Goal: Task Accomplishment & Management: Complete application form

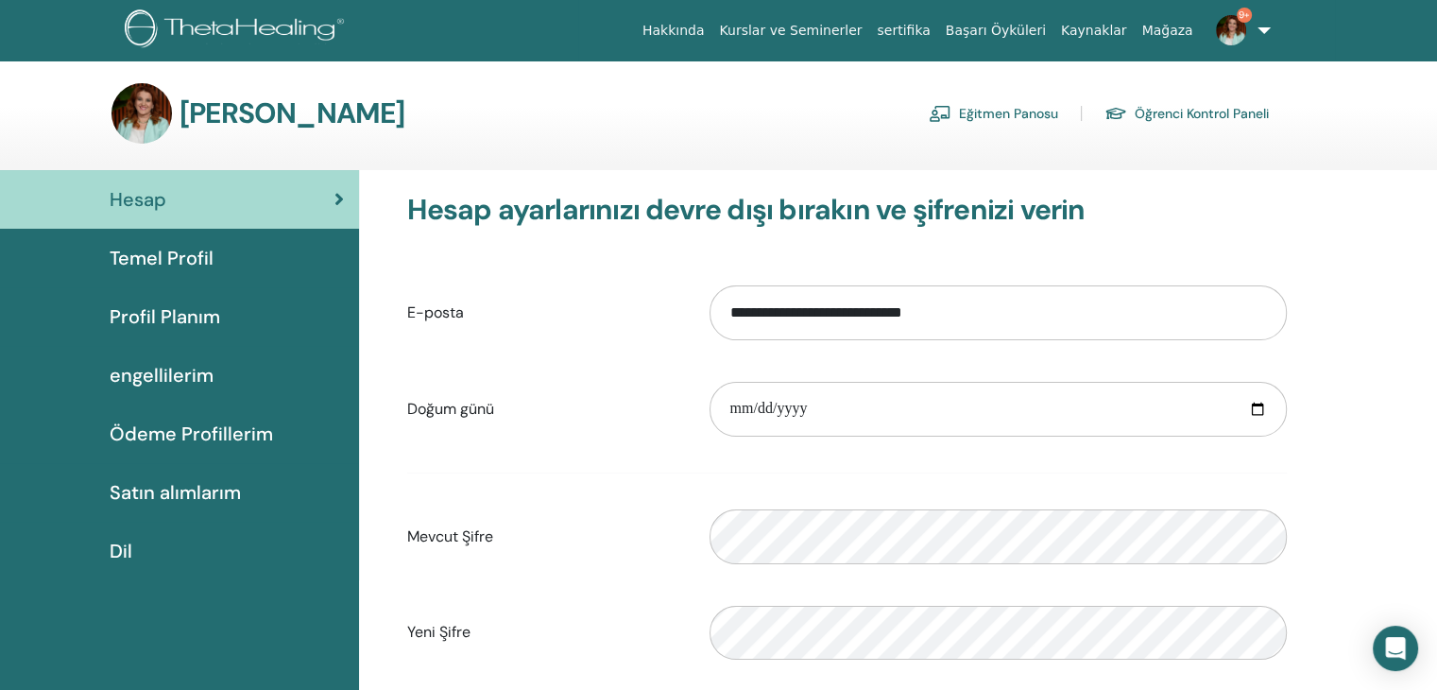
click at [998, 118] on font "Eğitmen Panosu" at bounding box center [1008, 114] width 99 height 17
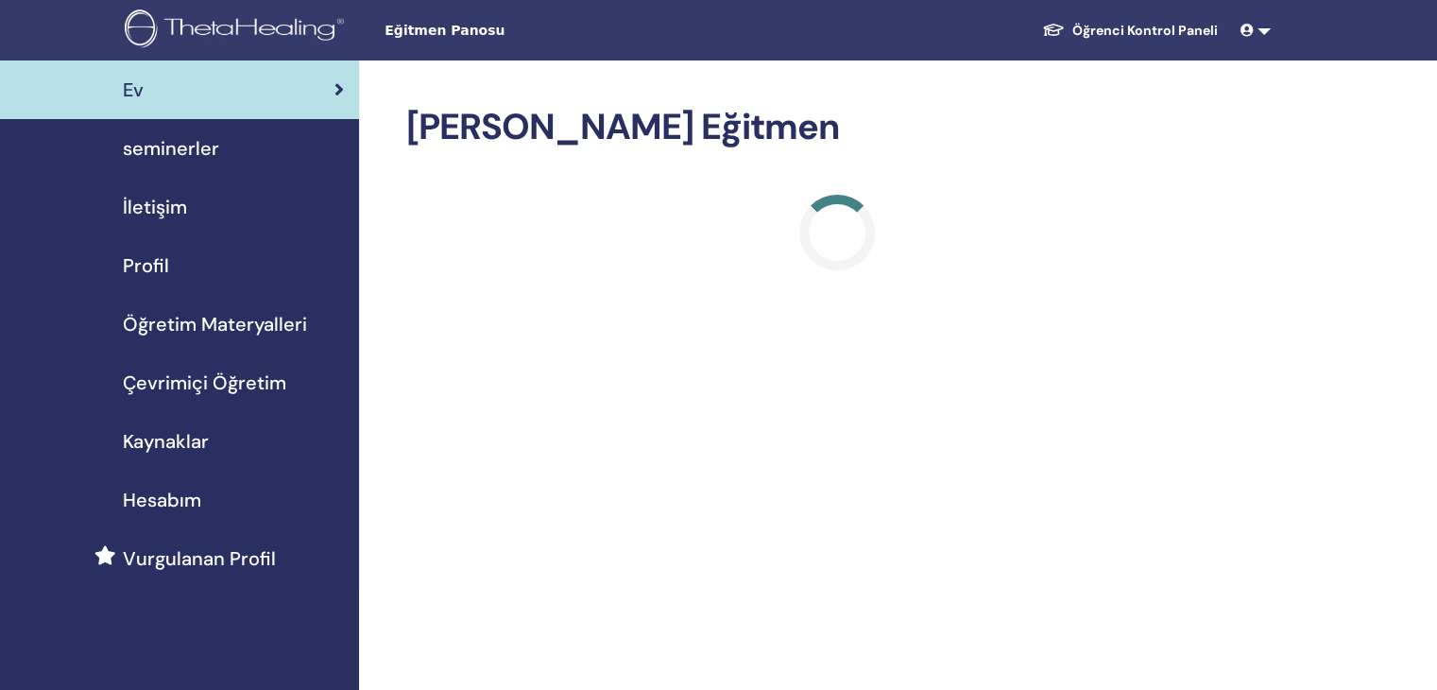
click at [998, 118] on h2 "Hoş Geldiniz Eğitmen" at bounding box center [836, 127] width 861 height 43
click at [205, 152] on span "seminerler" at bounding box center [171, 148] width 96 height 28
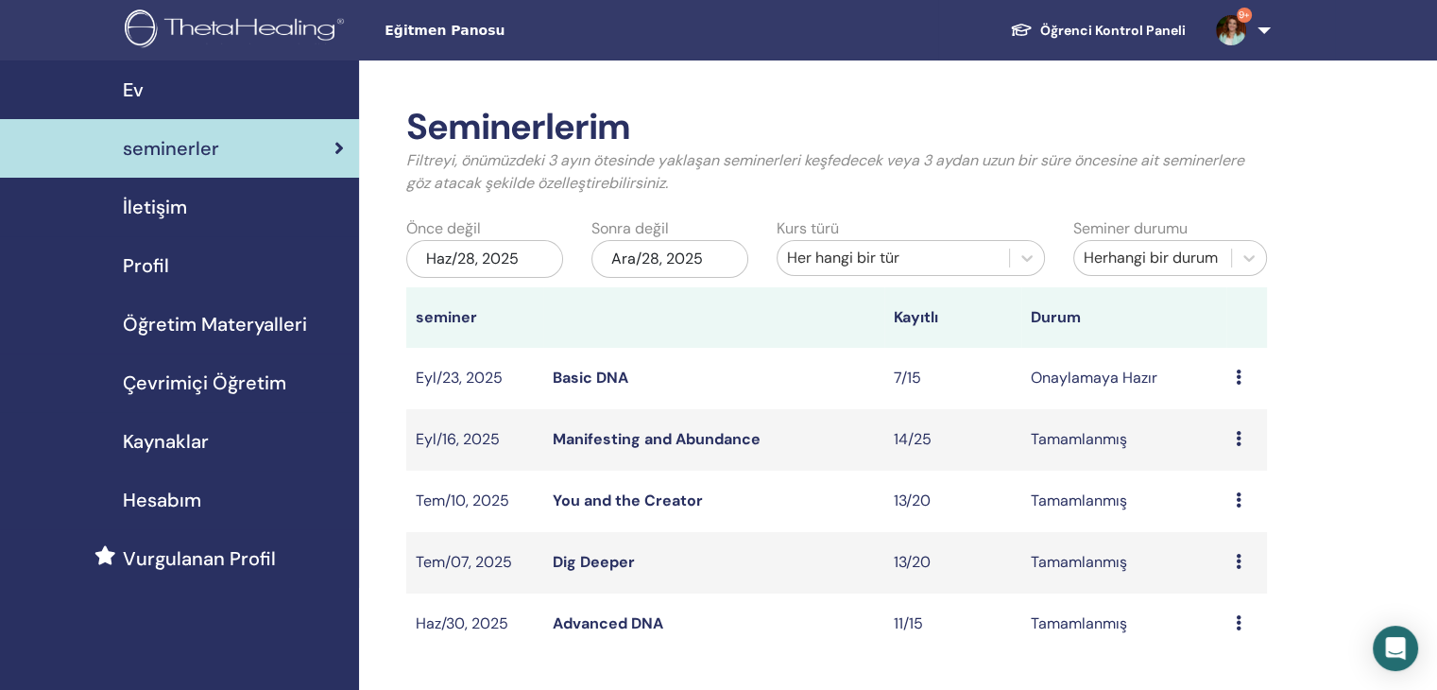
click at [608, 375] on link "Basic DNA" at bounding box center [591, 377] width 76 height 20
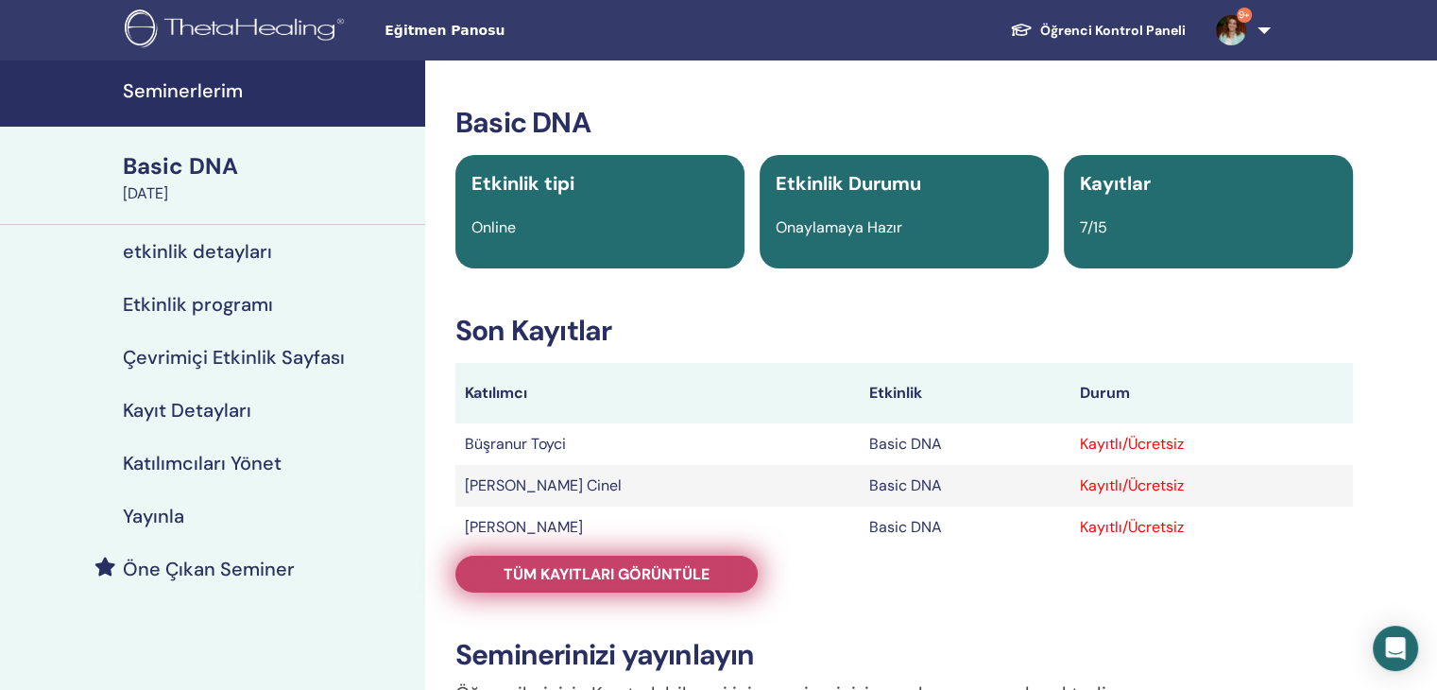
click at [627, 567] on span "Tüm kayıtları görüntüle" at bounding box center [607, 574] width 206 height 20
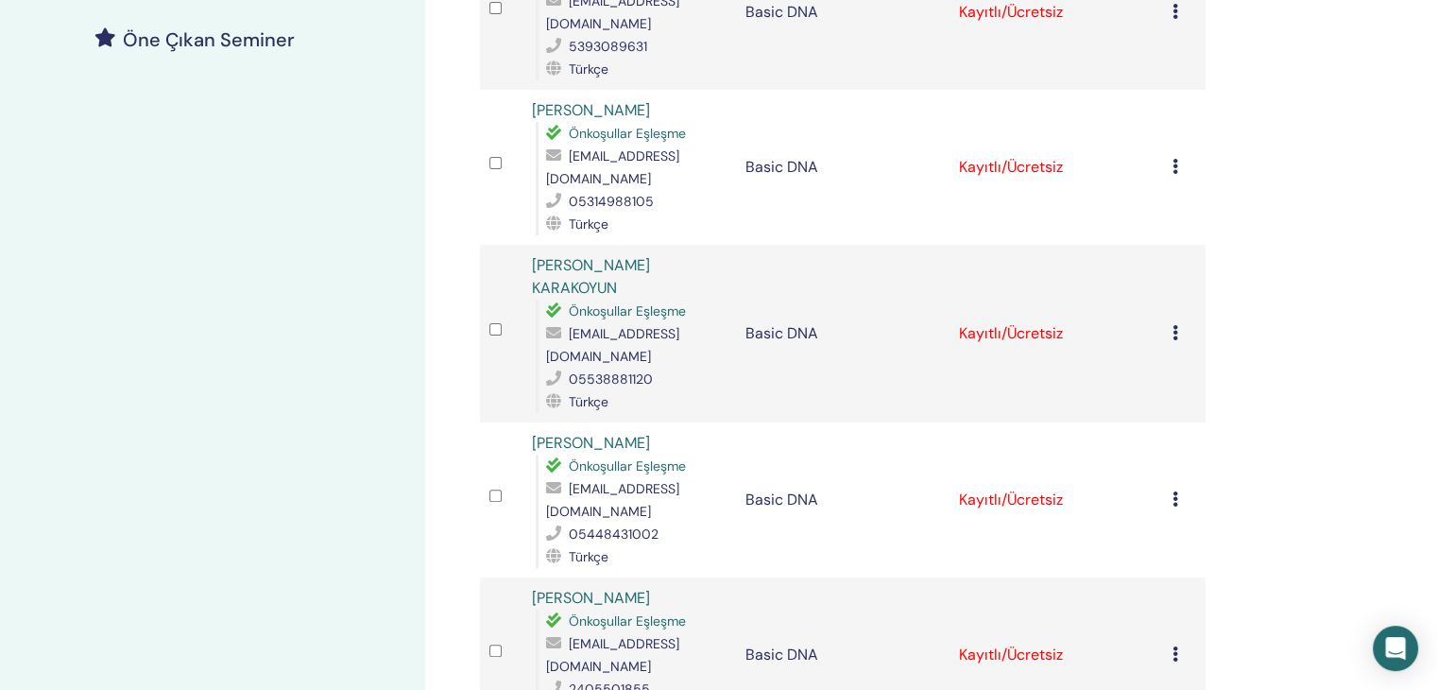
scroll to position [970, 0]
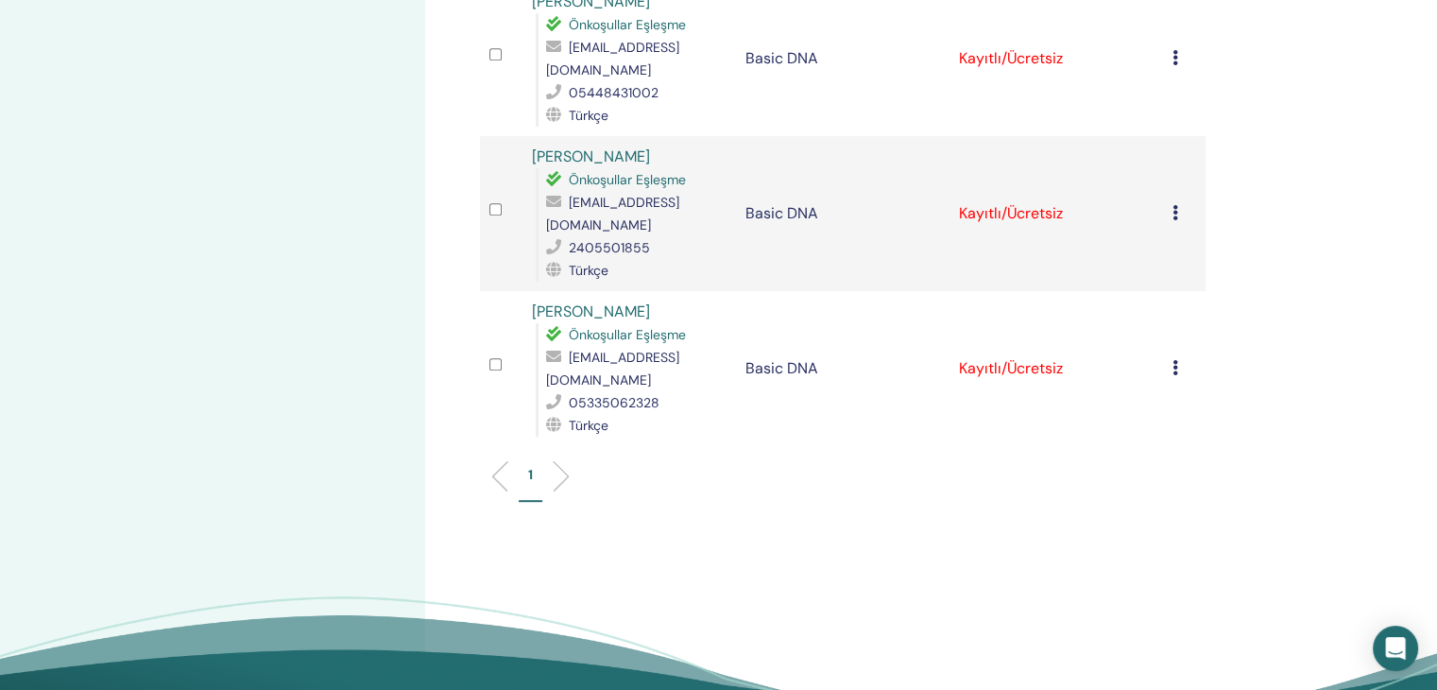
click at [1172, 357] on div "Kaydı İptal Et Otomatik onaylama Ücretli Olarak İşaretle Ödenmemiş olarak işare…" at bounding box center [1184, 368] width 24 height 23
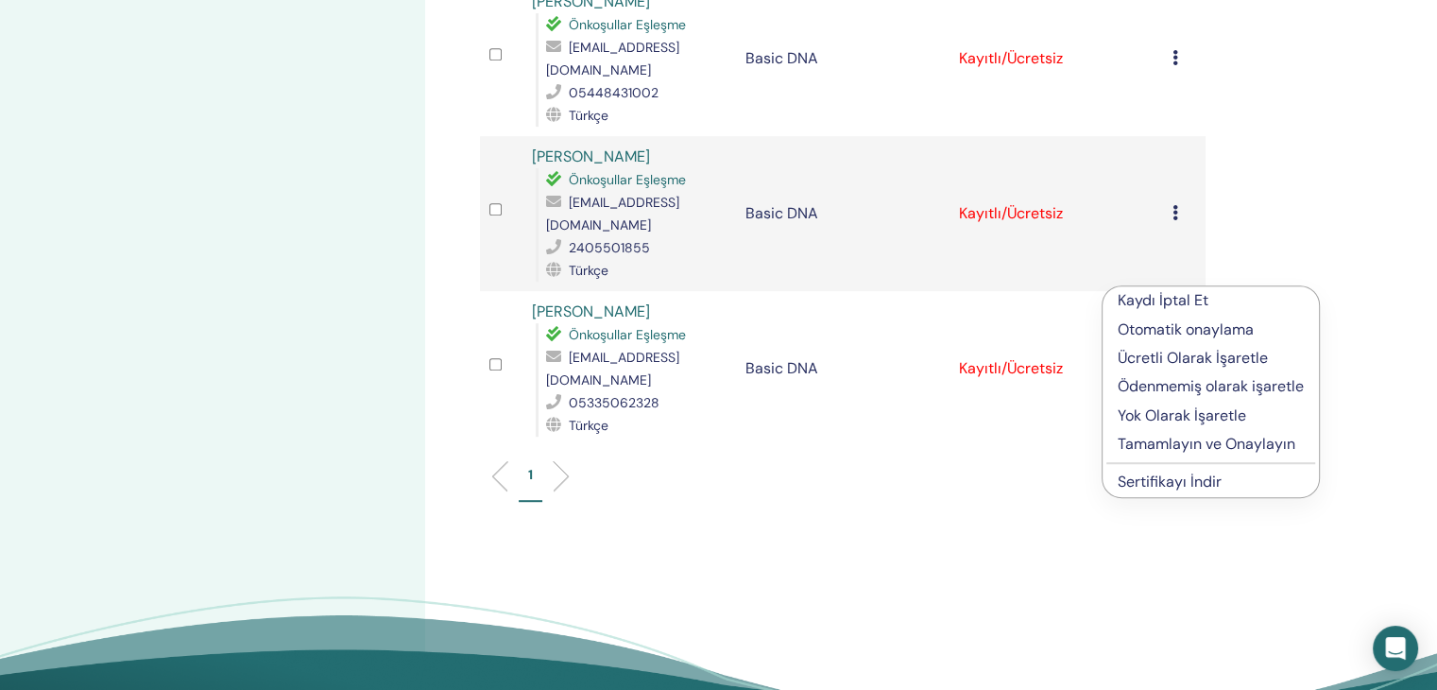
click at [1174, 437] on p "Tamamlayın ve Onaylayın" at bounding box center [1211, 444] width 186 height 23
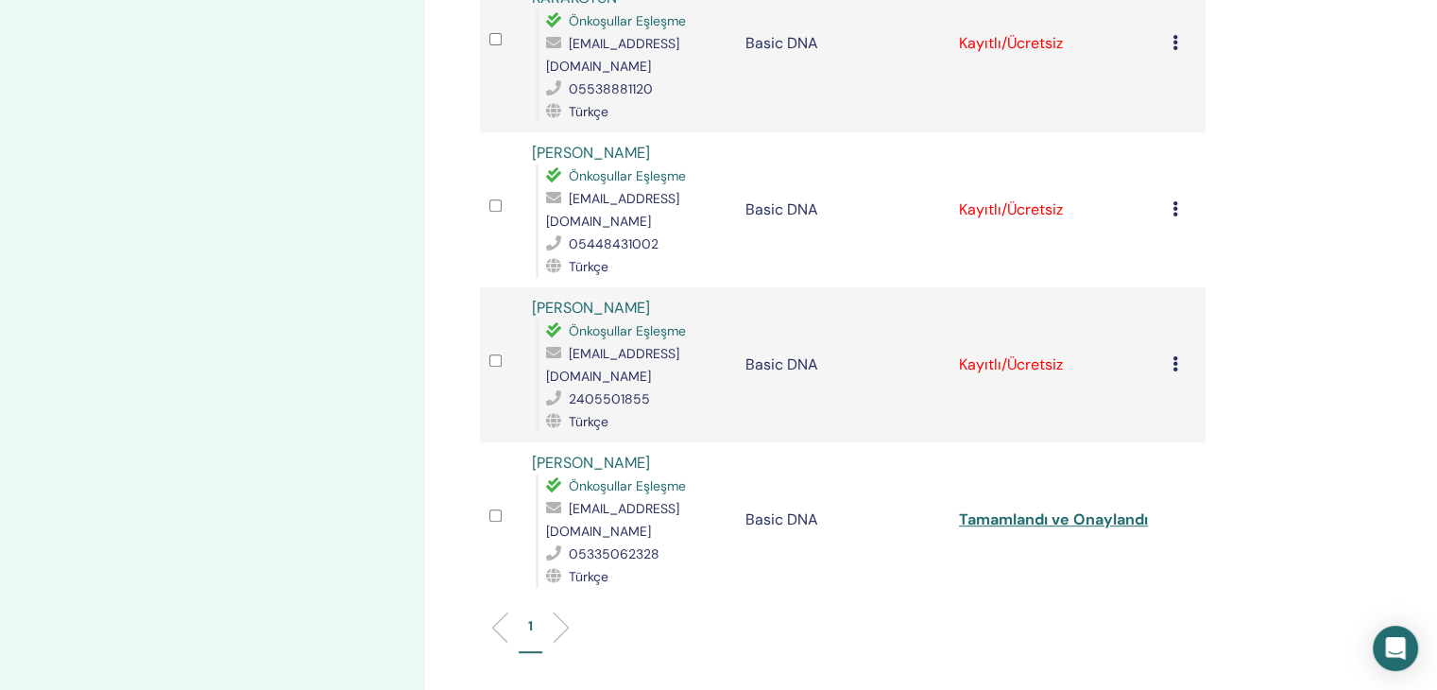
scroll to position [881, 0]
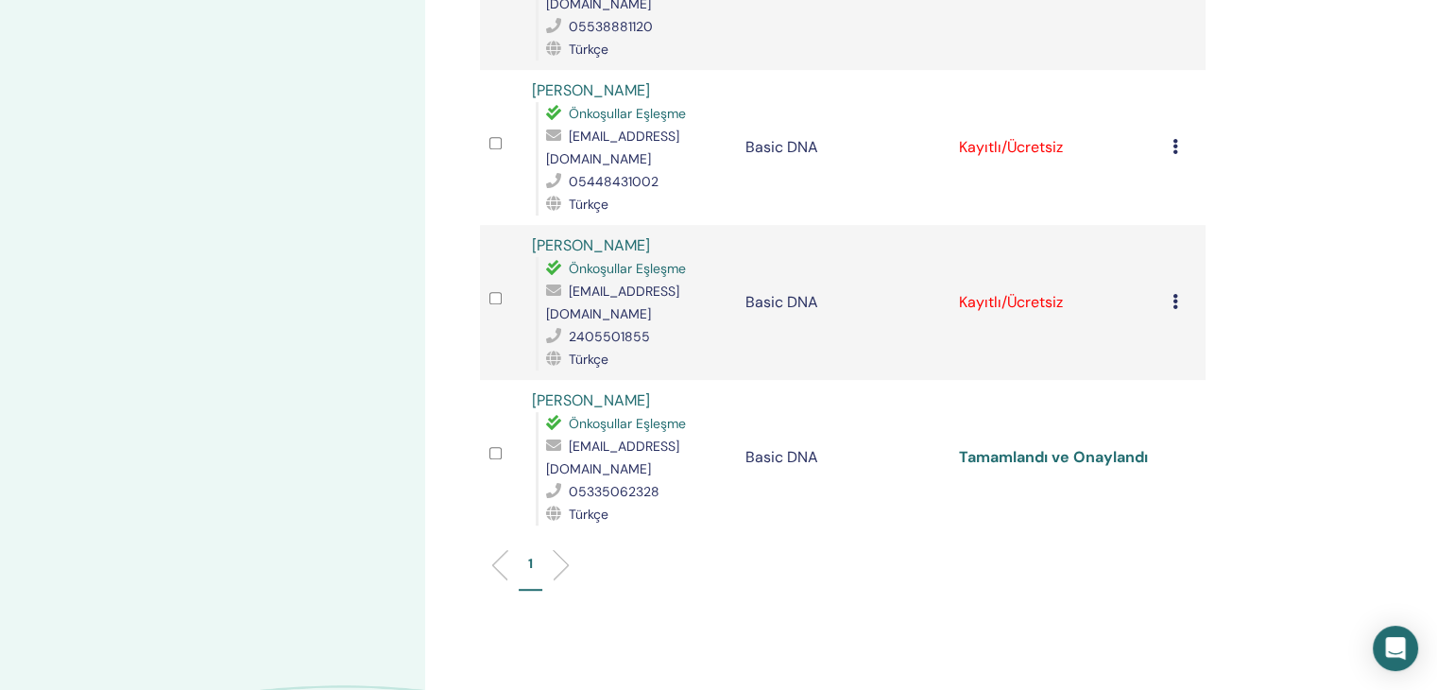
click at [1101, 447] on link "Tamamlandı ve Onaylandı" at bounding box center [1053, 457] width 189 height 20
click at [1175, 294] on icon at bounding box center [1175, 301] width 6 height 15
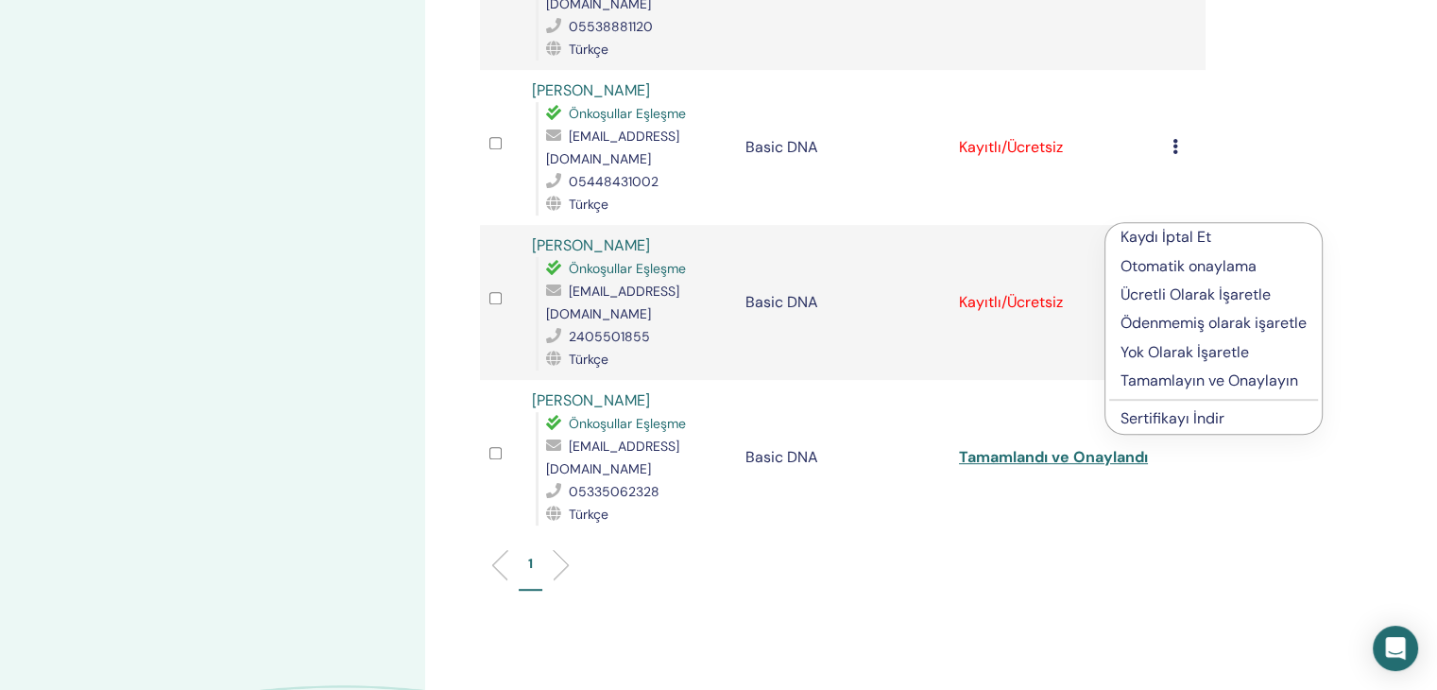
click at [1193, 384] on p "Tamamlayın ve Onaylayın" at bounding box center [1213, 380] width 186 height 23
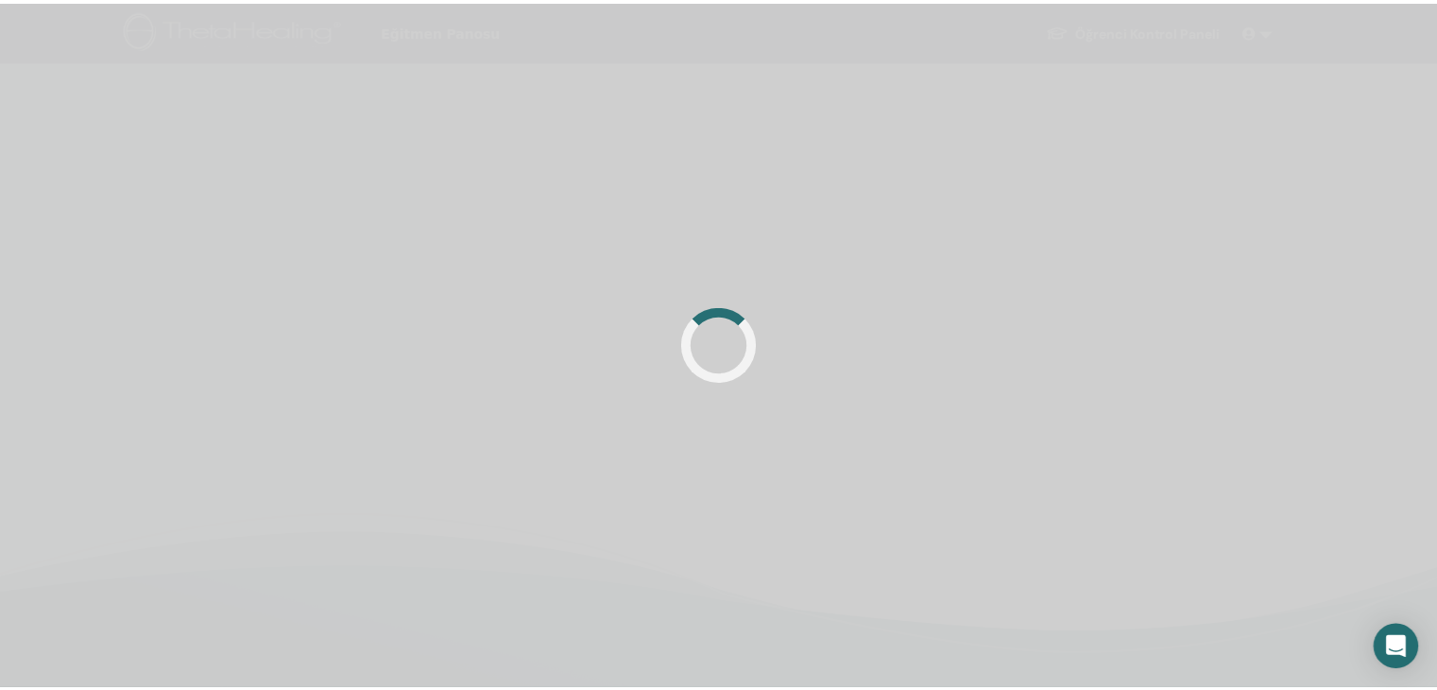
scroll to position [450, 0]
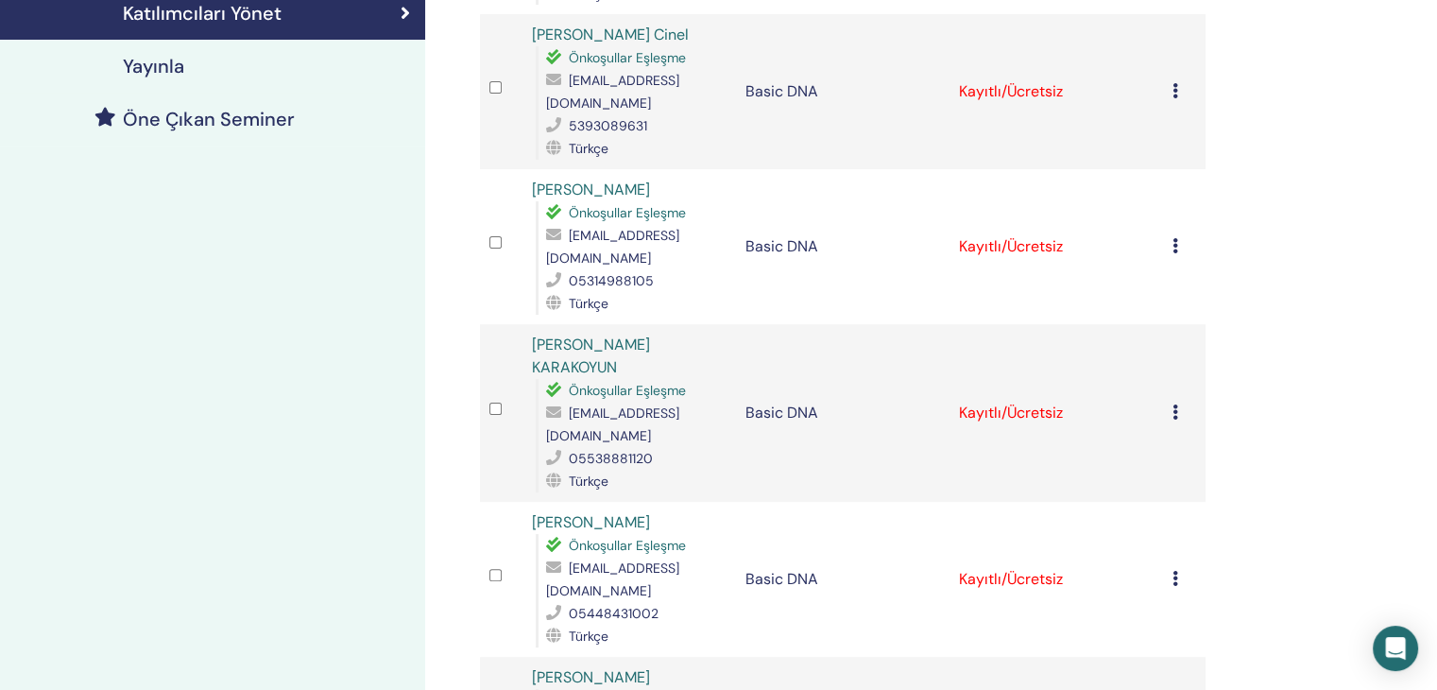
click at [1172, 571] on icon at bounding box center [1175, 578] width 6 height 15
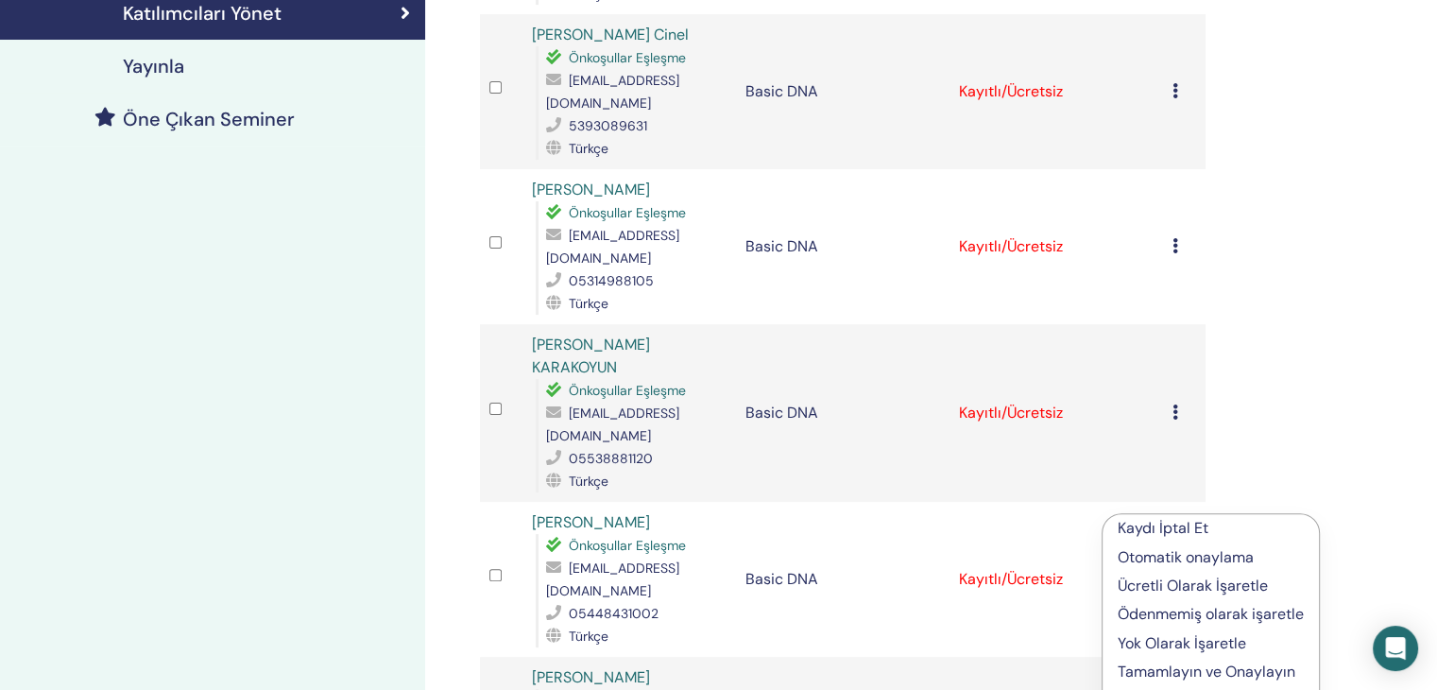
scroll to position [890, 0]
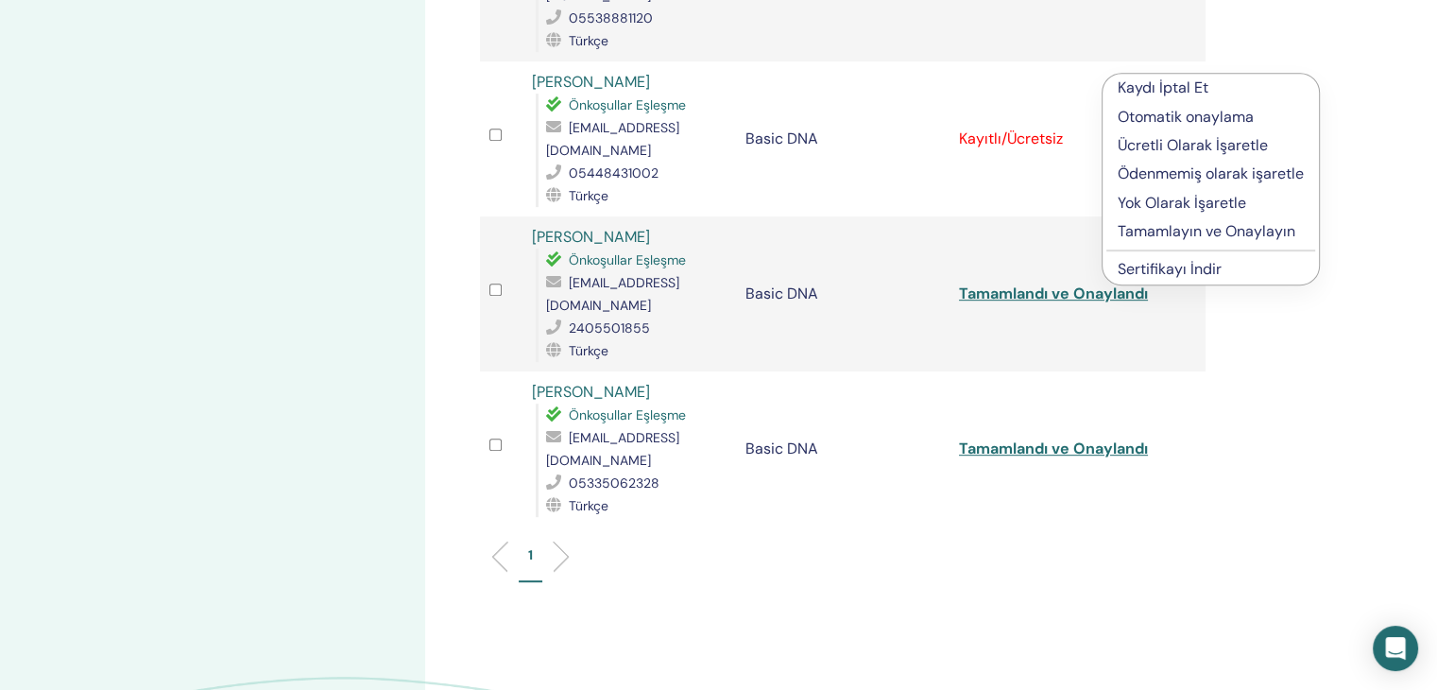
click at [900, 276] on td "Basic DNA" at bounding box center [842, 293] width 213 height 155
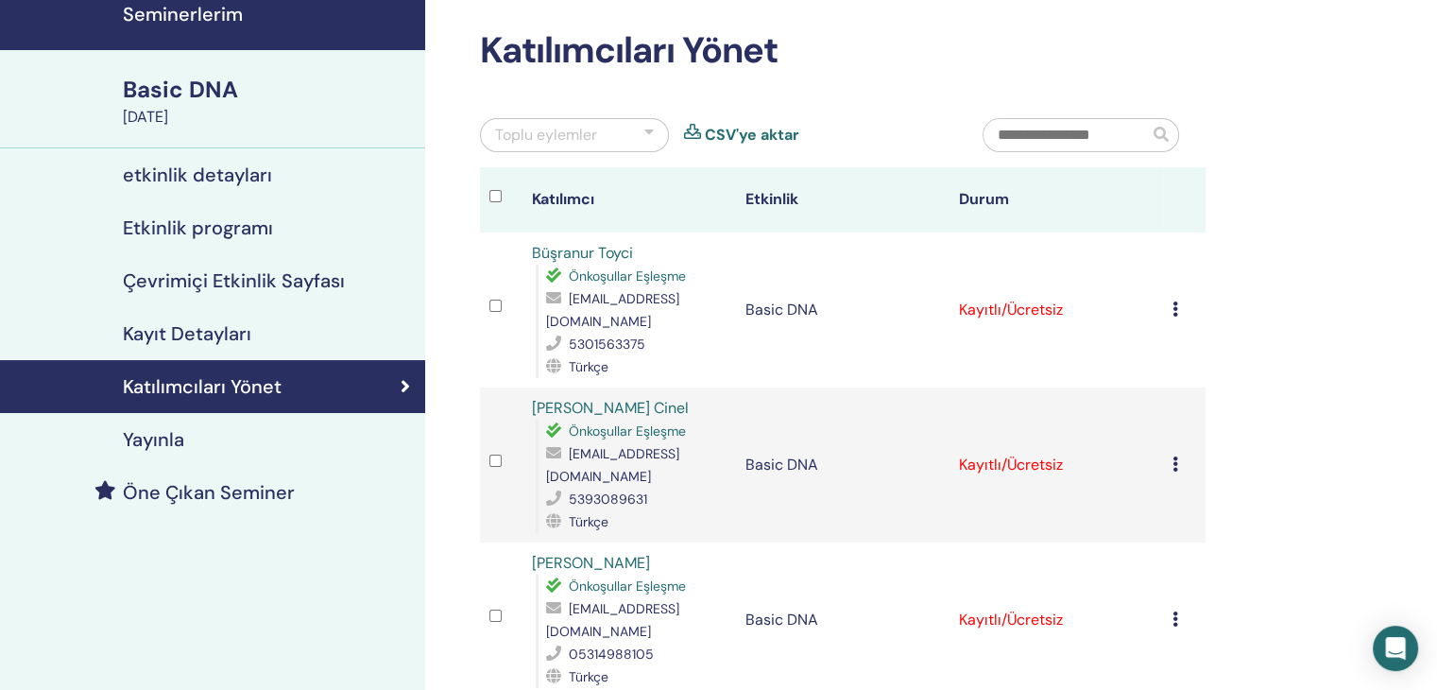
scroll to position [0, 0]
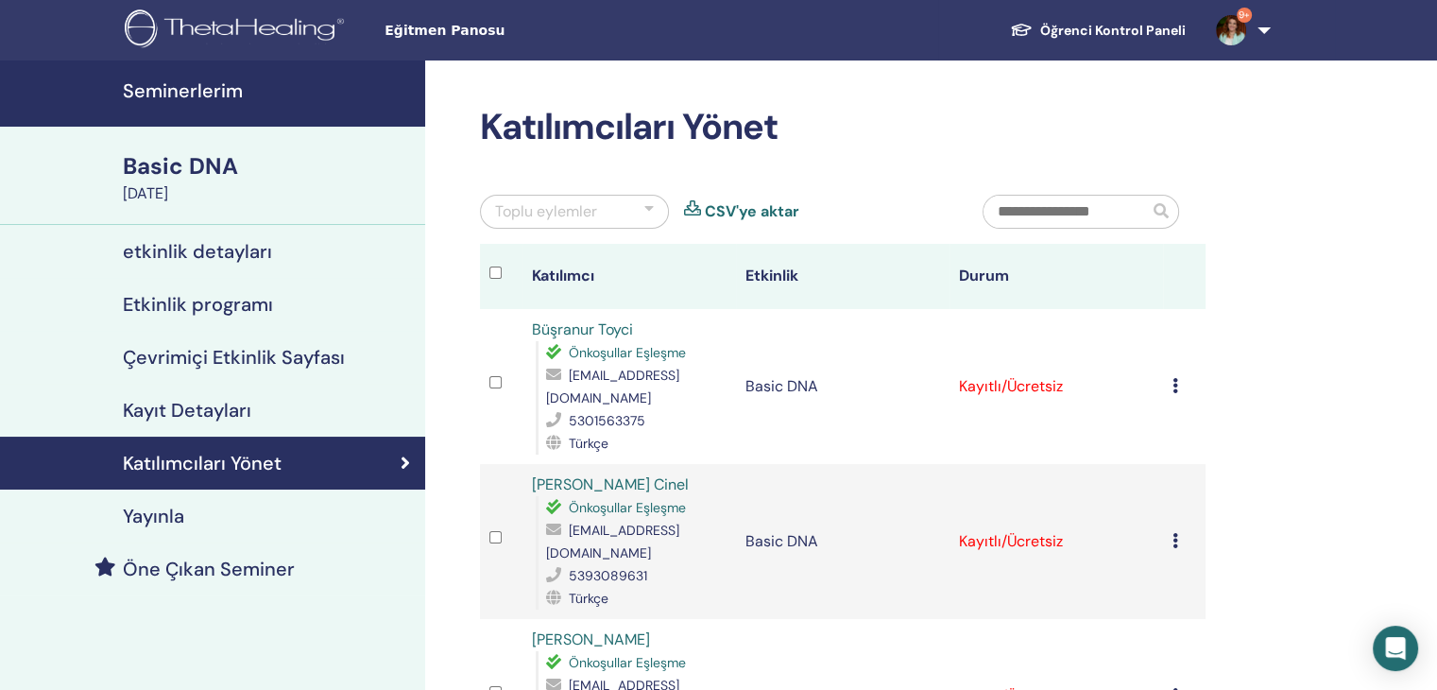
click at [1163, 376] on td "Kaydı İptal Et Otomatik onaylama Ücretli Olarak İşaretle Ödenmemiş olarak işare…" at bounding box center [1184, 386] width 43 height 155
click at [1178, 384] on div "Kaydı İptal Et Otomatik onaylama Ücretli Olarak İşaretle Ödenmemiş olarak işare…" at bounding box center [1184, 386] width 24 height 23
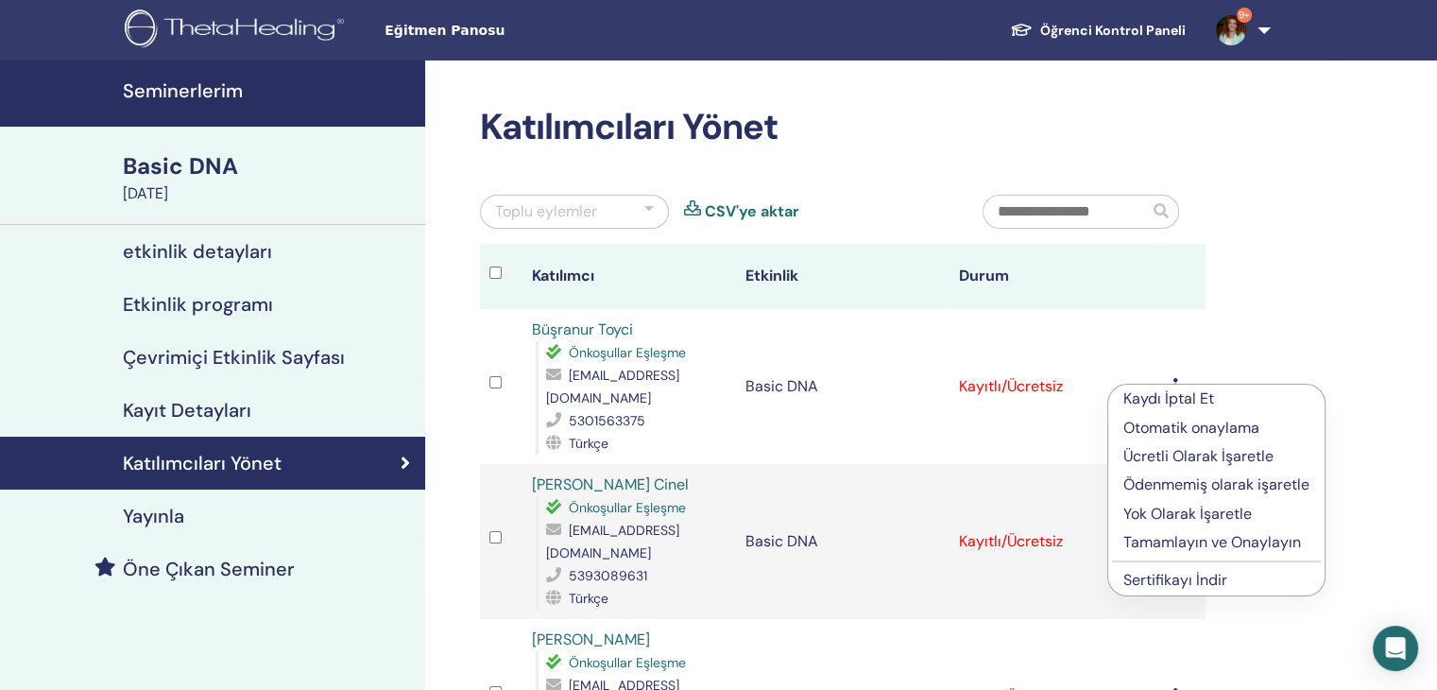
click at [1191, 543] on p "Tamamlayın ve Onaylayın" at bounding box center [1216, 542] width 186 height 23
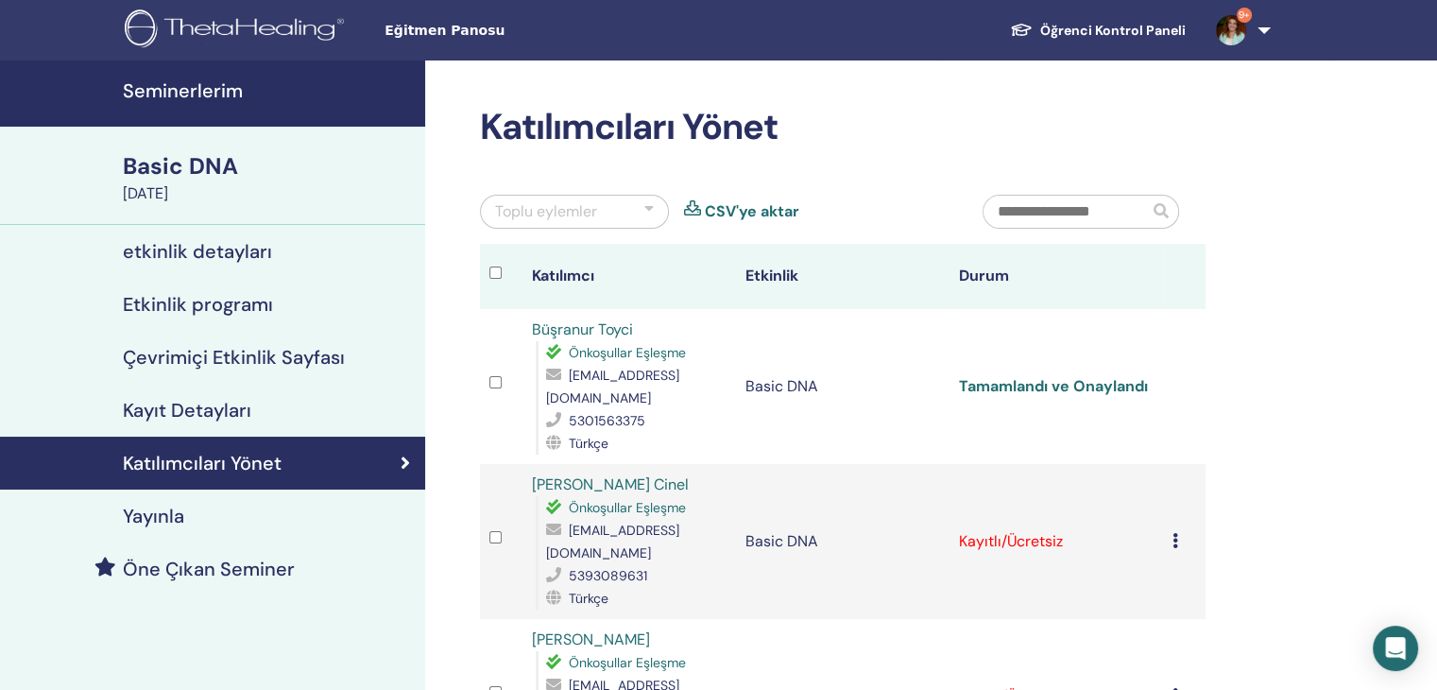
click at [1065, 385] on link "Tamamlandı ve Onaylandı" at bounding box center [1053, 386] width 189 height 20
click at [1176, 533] on icon at bounding box center [1175, 540] width 6 height 15
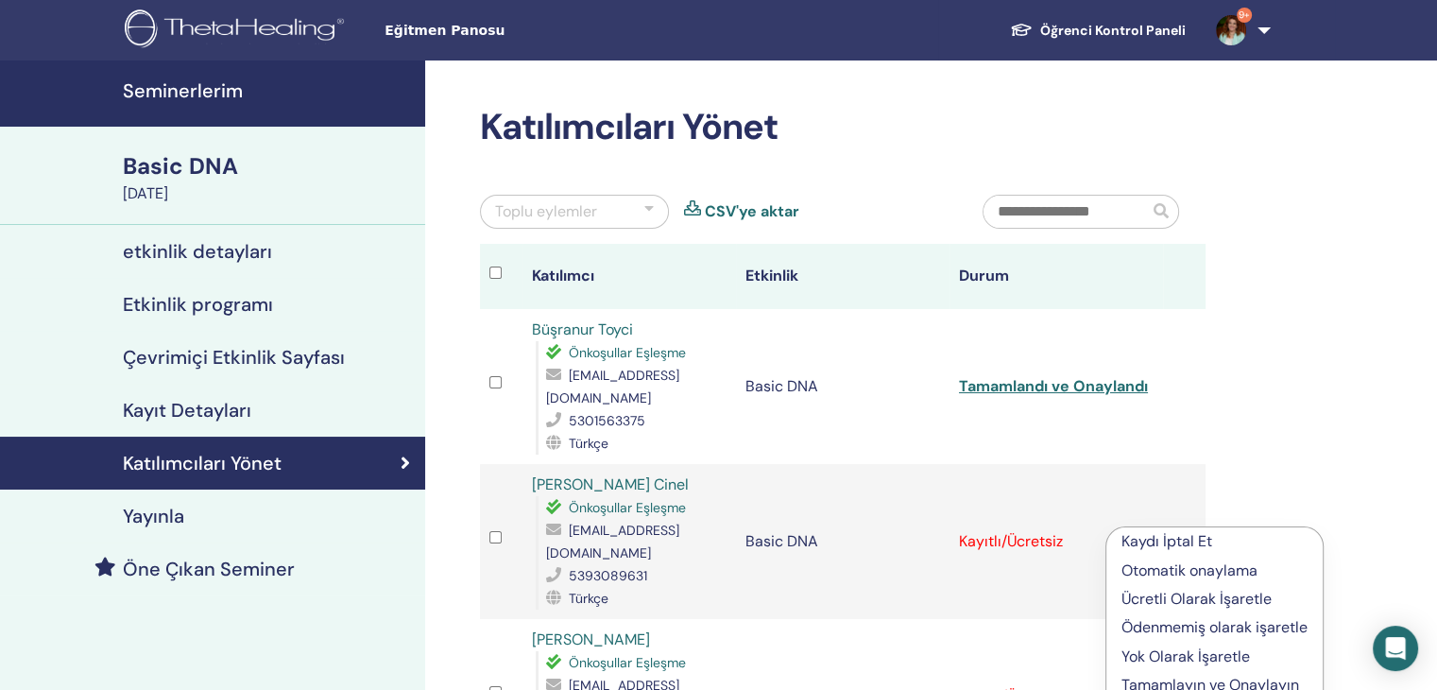
scroll to position [440, 0]
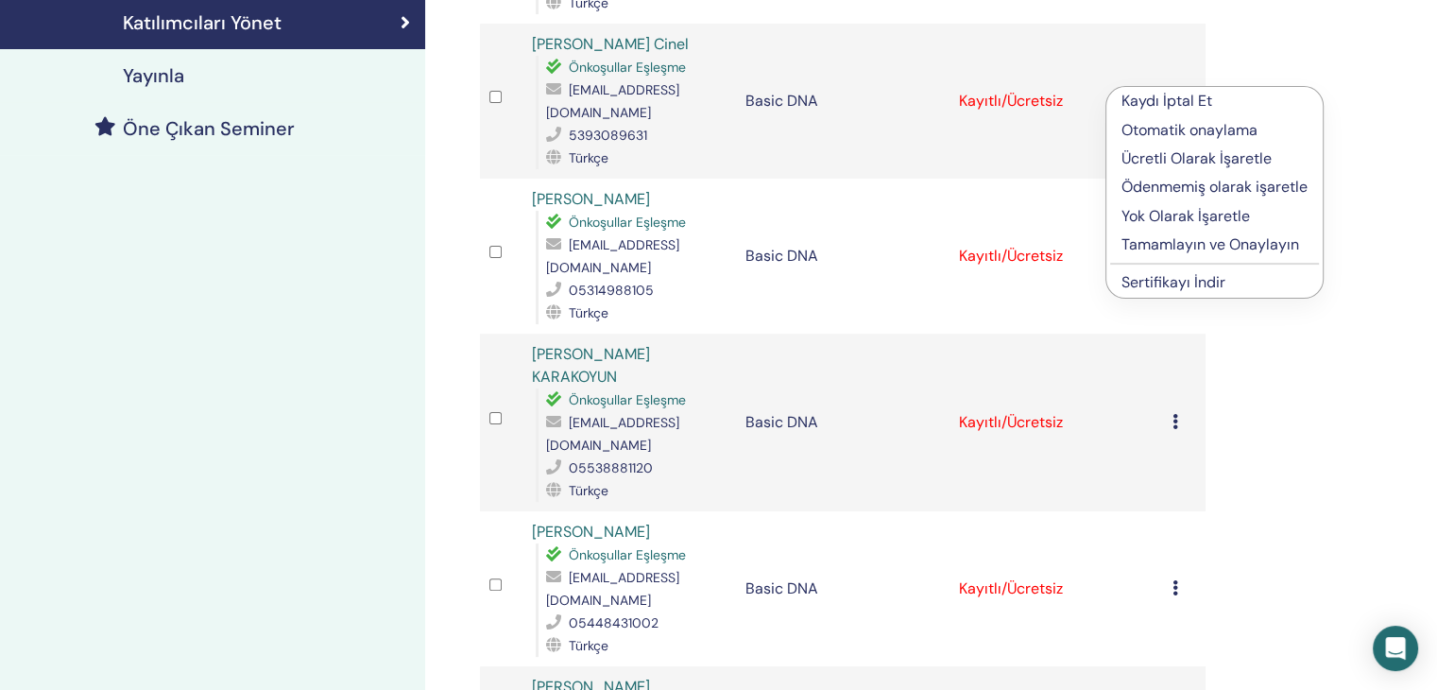
click at [1170, 248] on p "Tamamlayın ve Onaylayın" at bounding box center [1214, 244] width 186 height 23
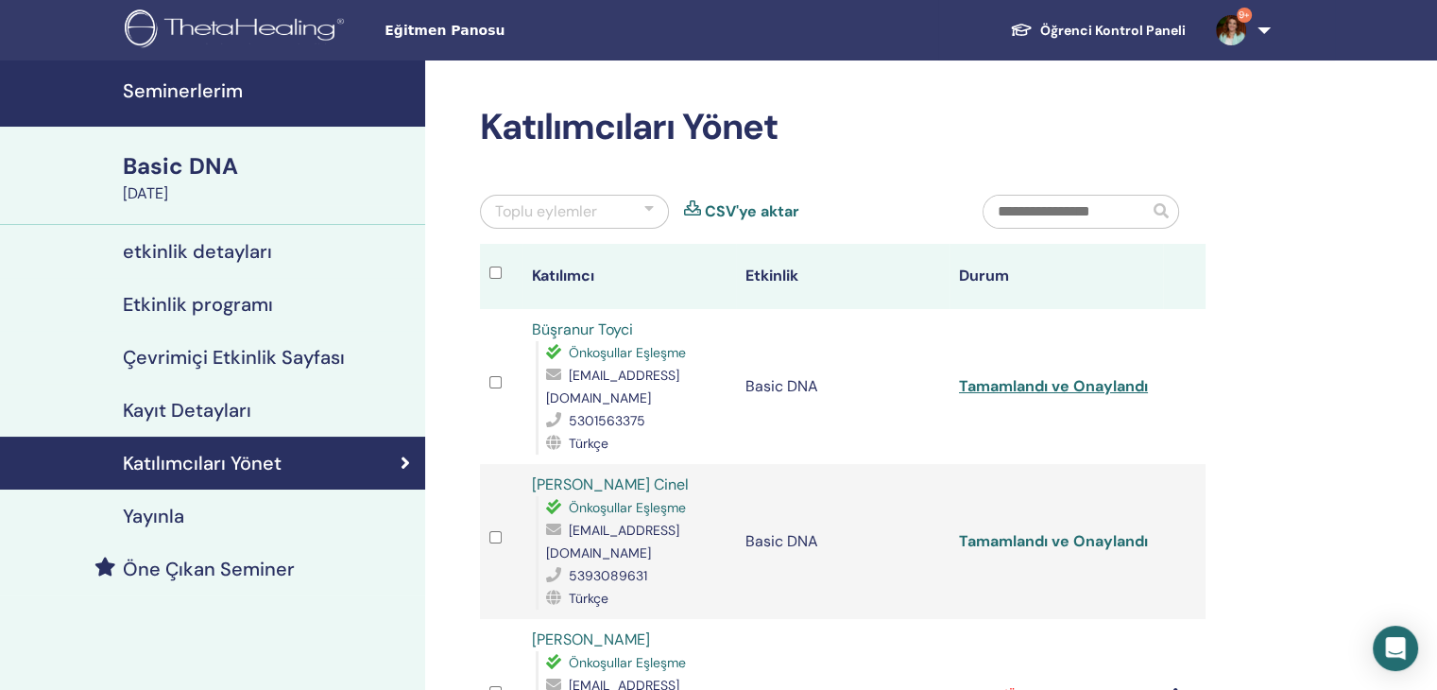
click at [1111, 531] on link "Tamamlandı ve Onaylandı" at bounding box center [1053, 541] width 189 height 20
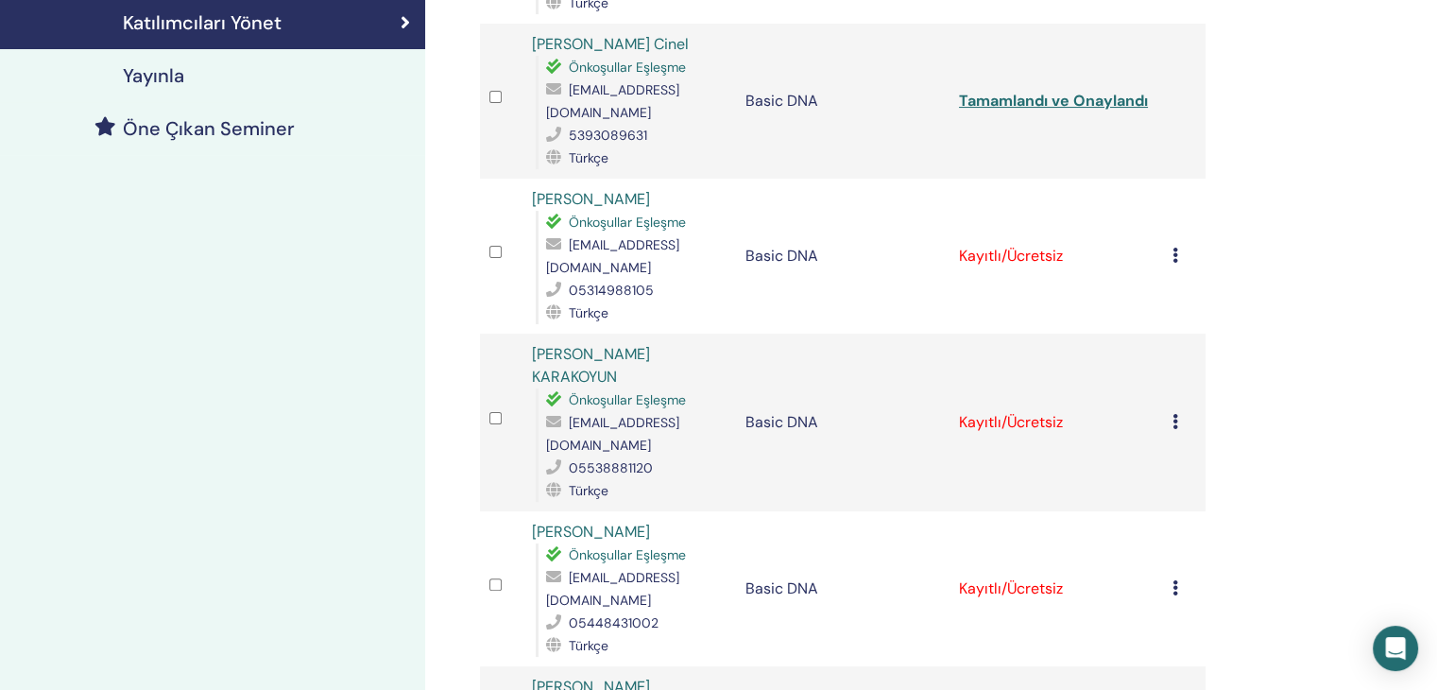
click at [1175, 248] on icon at bounding box center [1175, 255] width 6 height 15
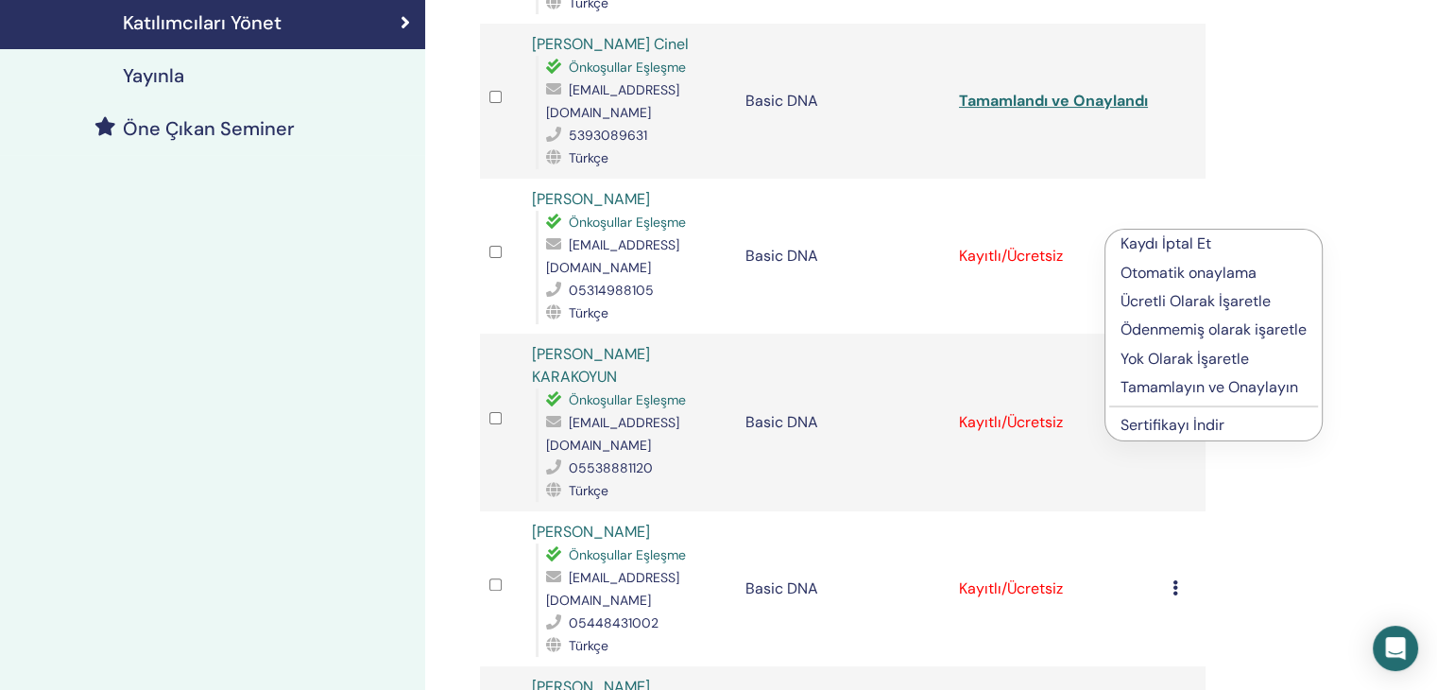
click at [1202, 388] on p "Tamamlayın ve Onaylayın" at bounding box center [1213, 387] width 186 height 23
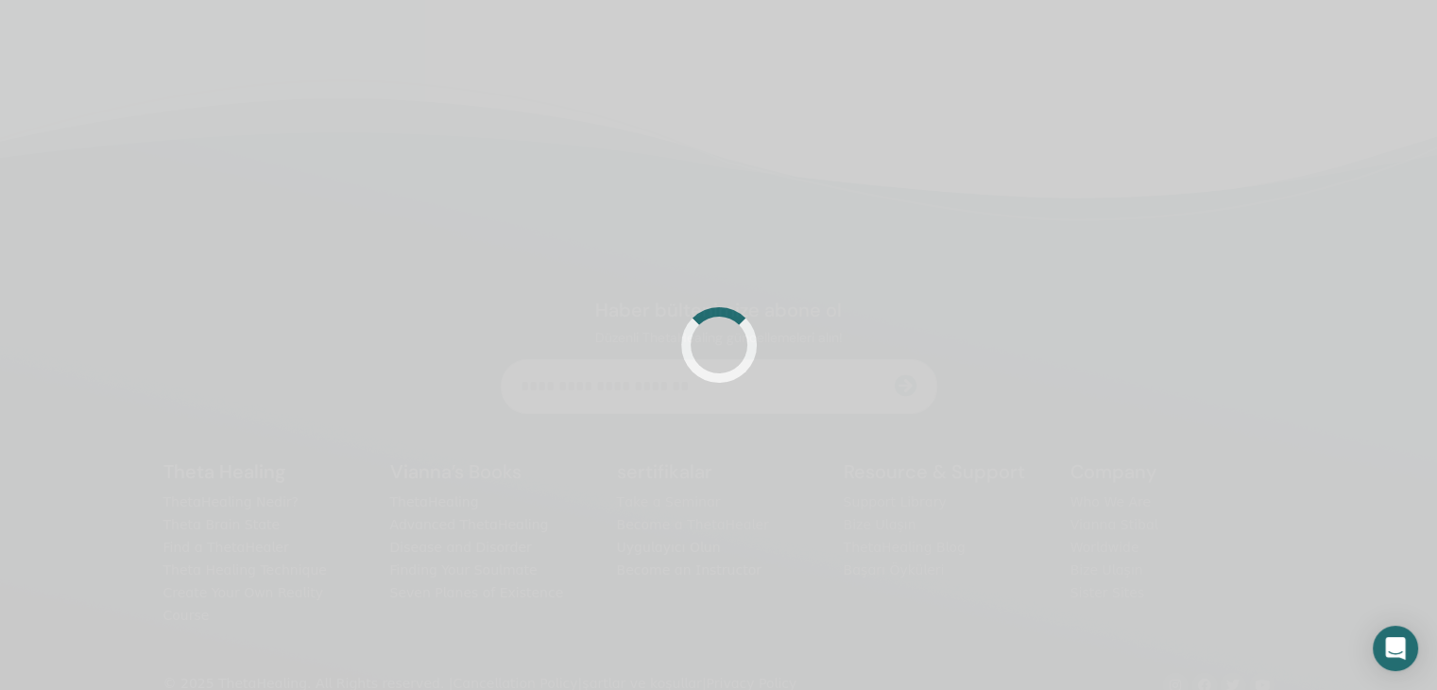
scroll to position [440, 0]
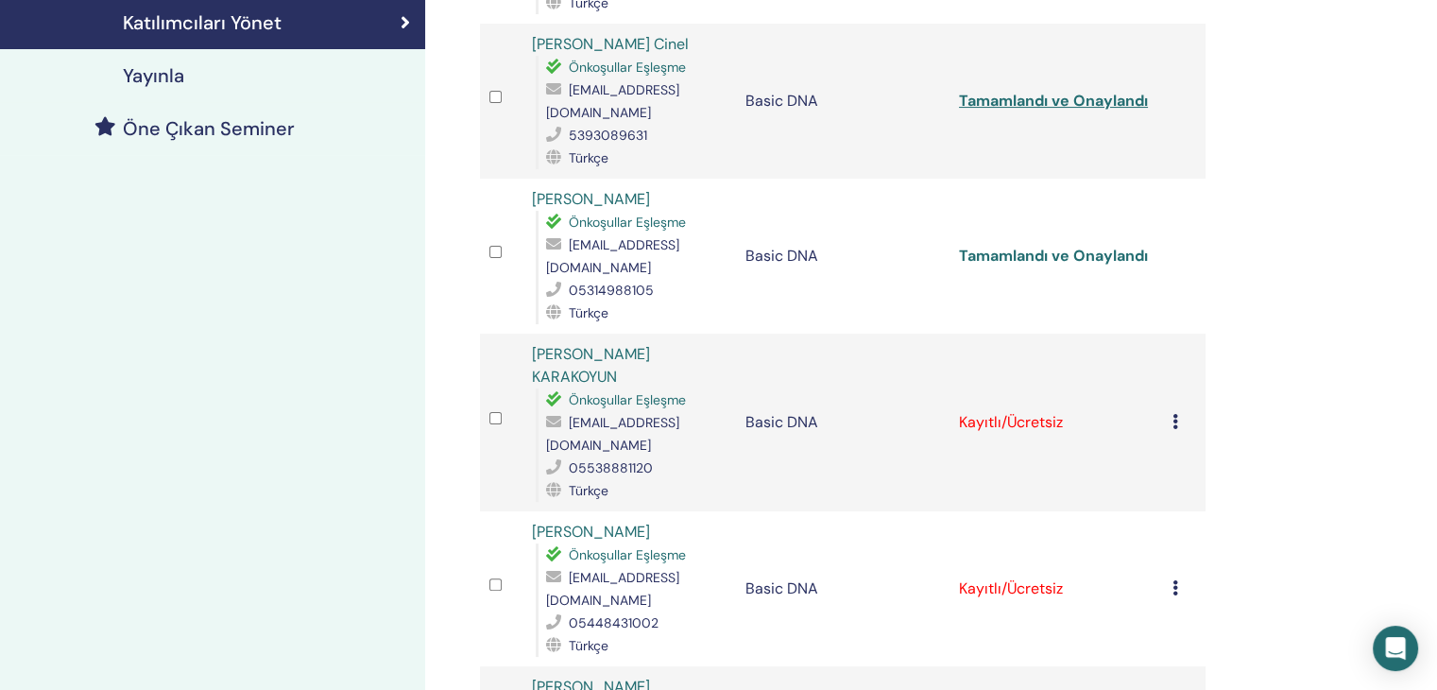
click at [1044, 246] on link "Tamamlandı ve Onaylandı" at bounding box center [1053, 256] width 189 height 20
click at [1170, 370] on td "Kaydı İptal Et Otomatik onaylama Ücretli Olarak İşaretle Ödenmemiş olarak işare…" at bounding box center [1184, 422] width 43 height 178
click at [1177, 414] on icon at bounding box center [1175, 421] width 6 height 15
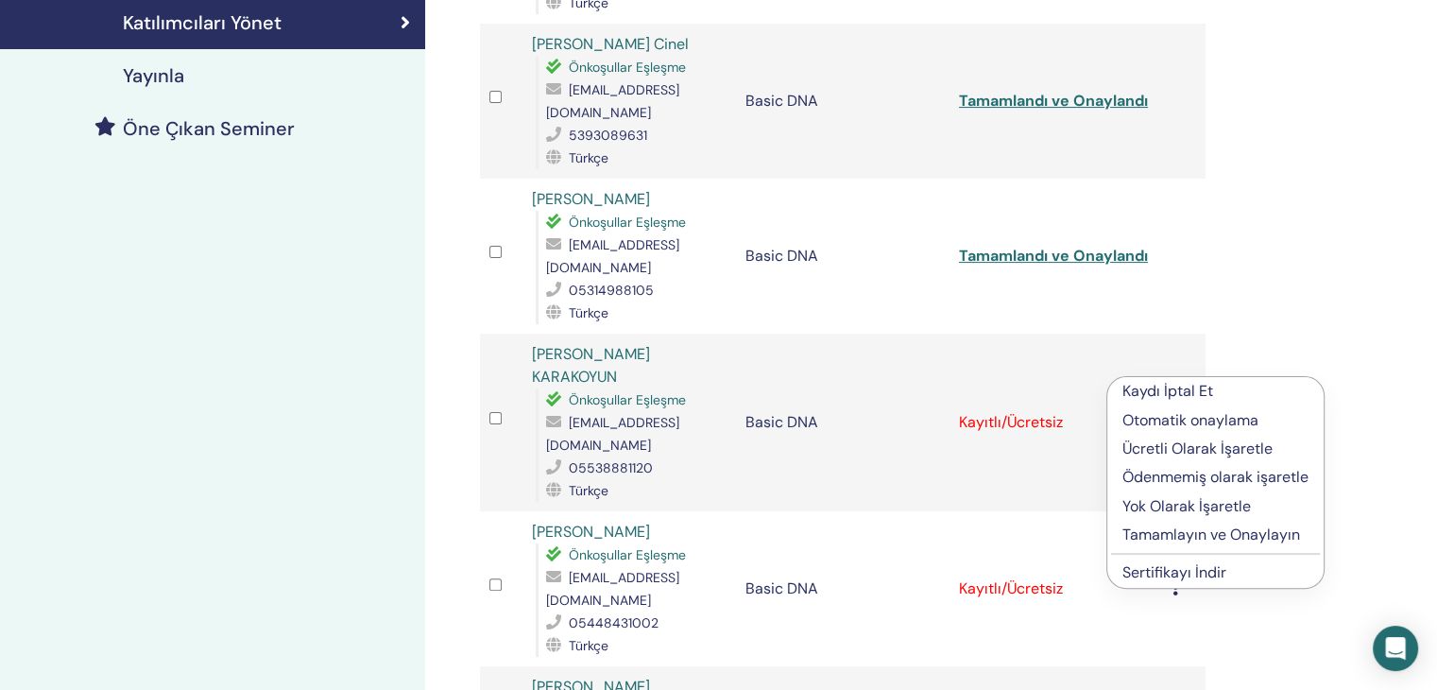
click at [1199, 531] on p "Tamamlayın ve Onaylayın" at bounding box center [1215, 534] width 186 height 23
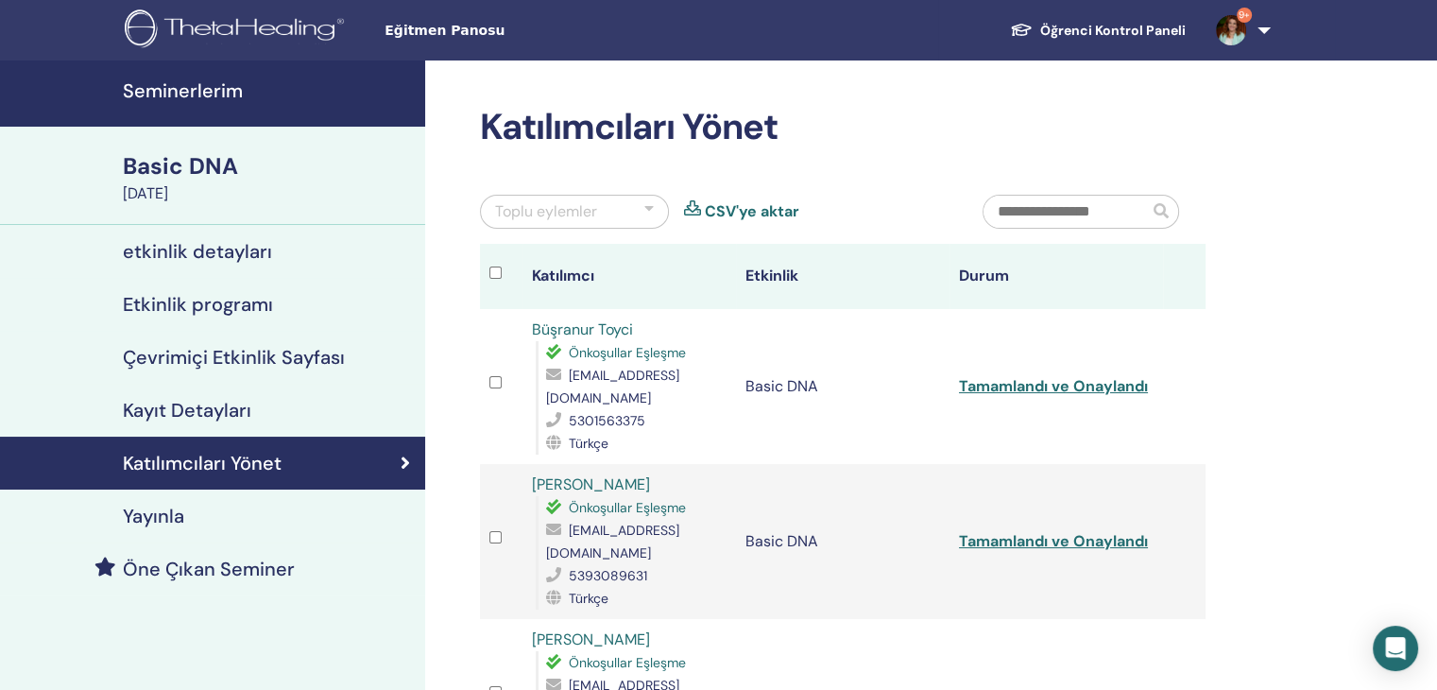
scroll to position [440, 0]
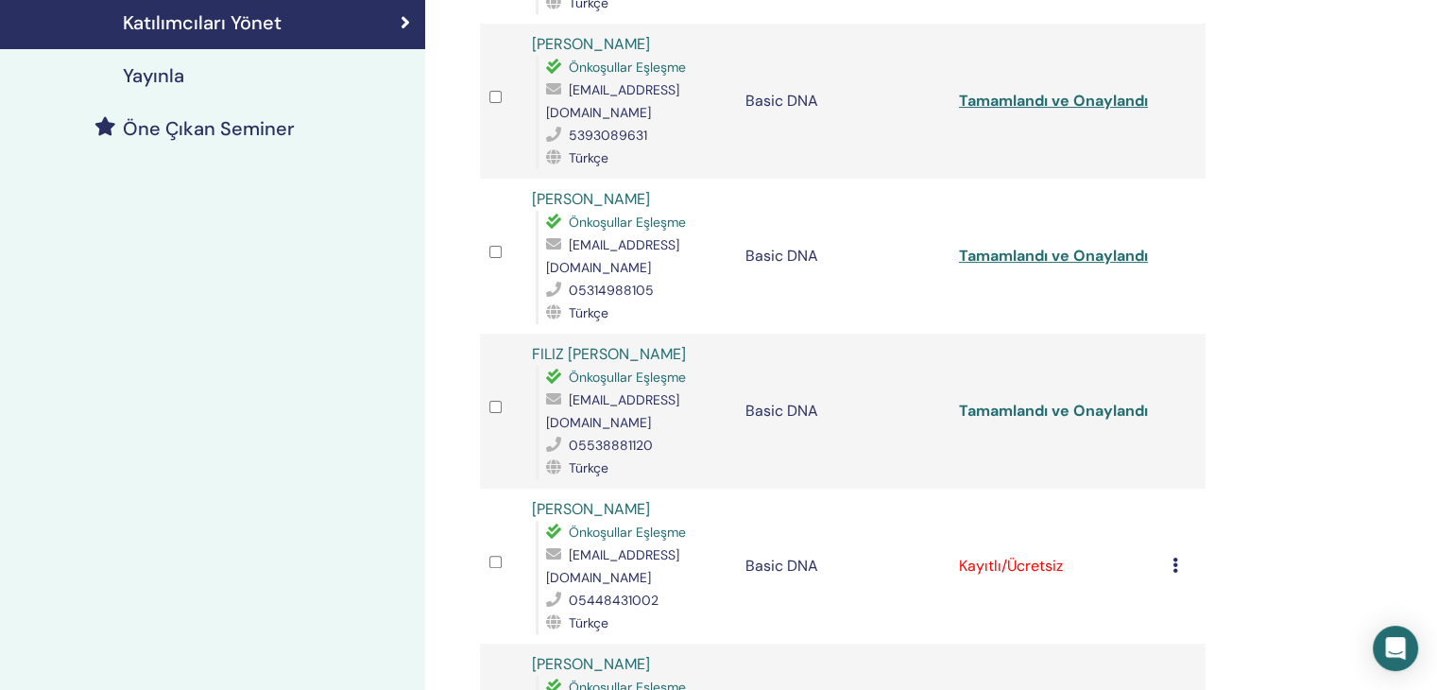
click at [1081, 401] on link "Tamamlandı ve Onaylandı" at bounding box center [1053, 411] width 189 height 20
click at [370, 348] on div "Seminerlerim Basic DNA September 23, 2025 etkinlik detayları Etkinlik programı …" at bounding box center [212, 456] width 425 height 1672
click at [1170, 519] on td "Kaydı İptal Et Otomatik onaylama Ücretli Olarak İşaretle Ödenmemiş olarak işare…" at bounding box center [1184, 565] width 43 height 155
click at [1173, 557] on icon at bounding box center [1175, 564] width 6 height 15
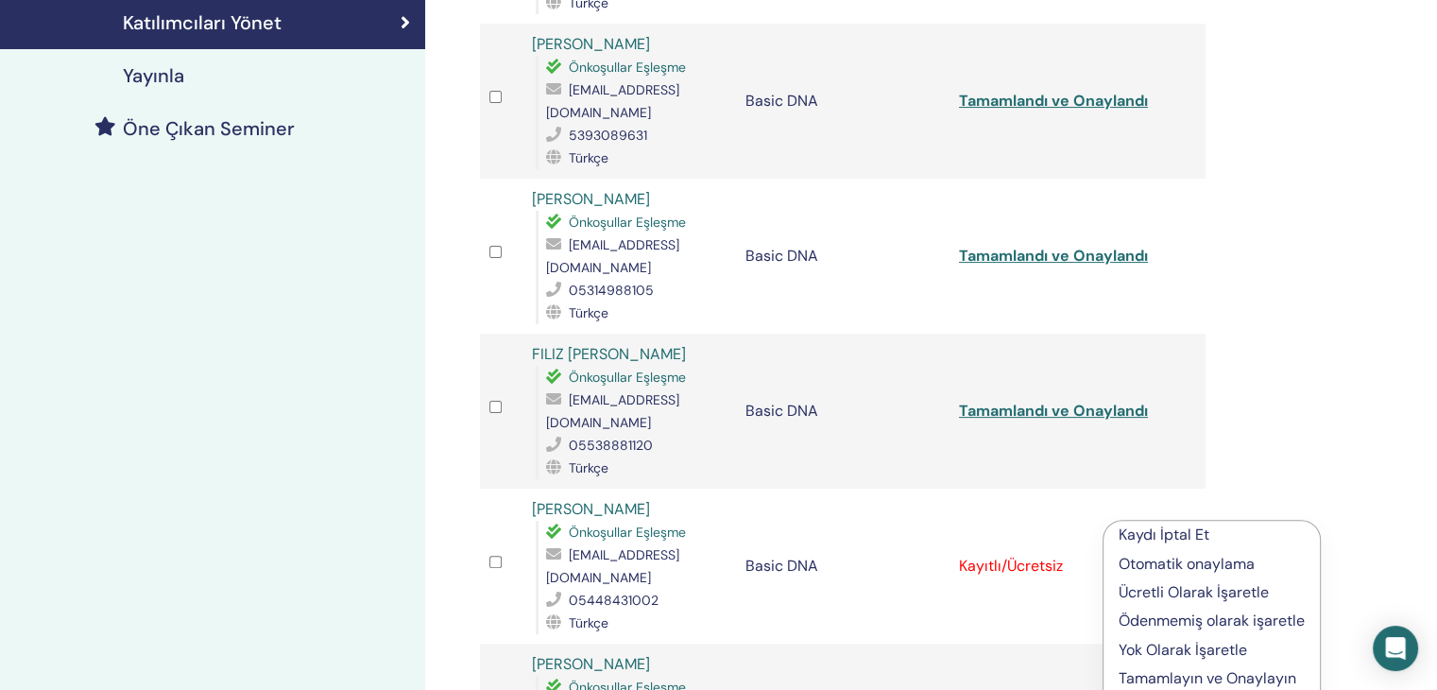
click at [1176, 681] on p "Tamamlayın ve Onaylayın" at bounding box center [1212, 678] width 186 height 23
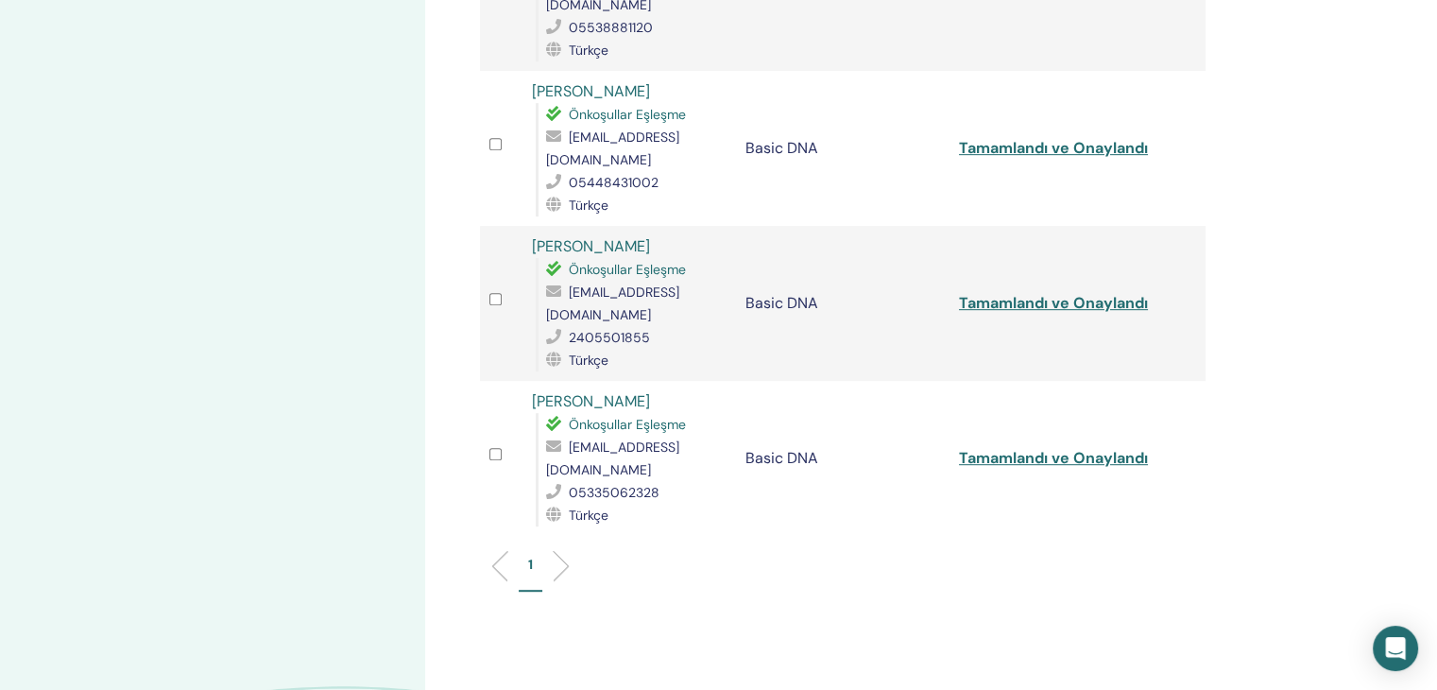
scroll to position [440, 0]
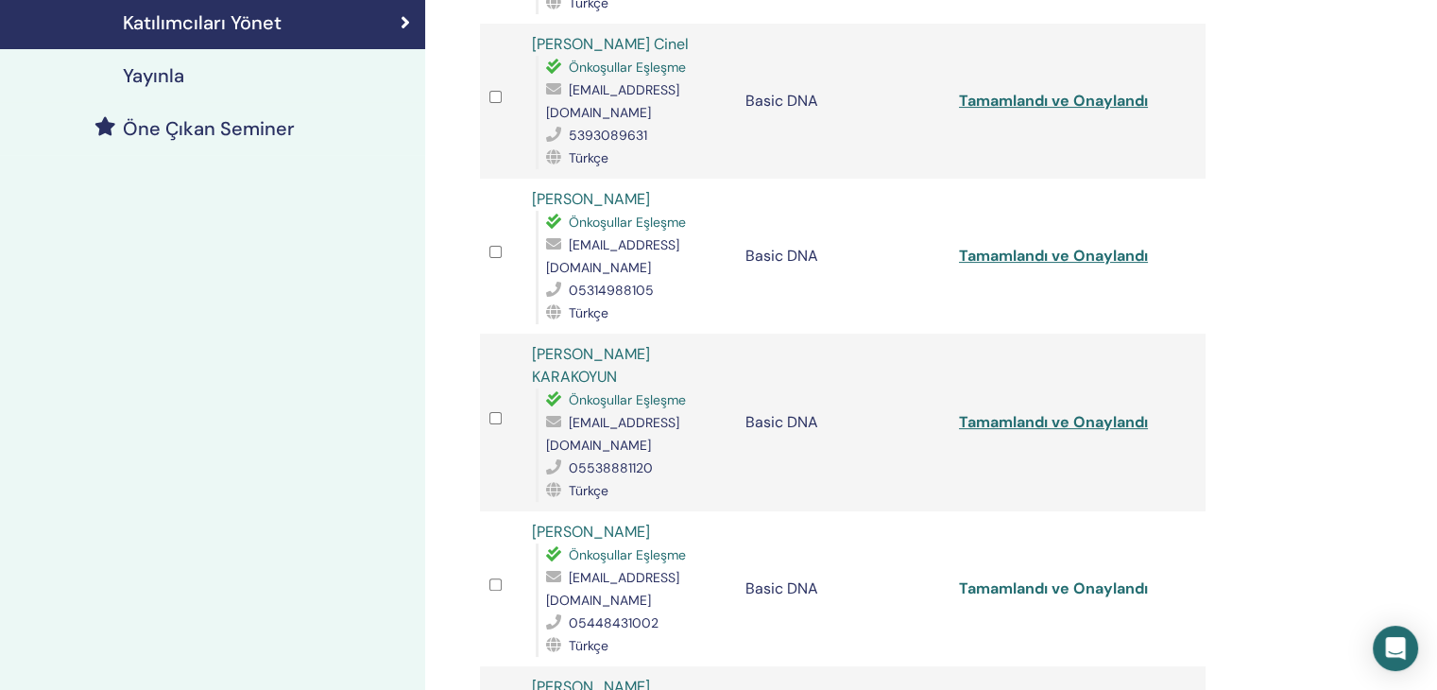
click at [1062, 578] on link "Tamamlandı ve Onaylandı" at bounding box center [1053, 588] width 189 height 20
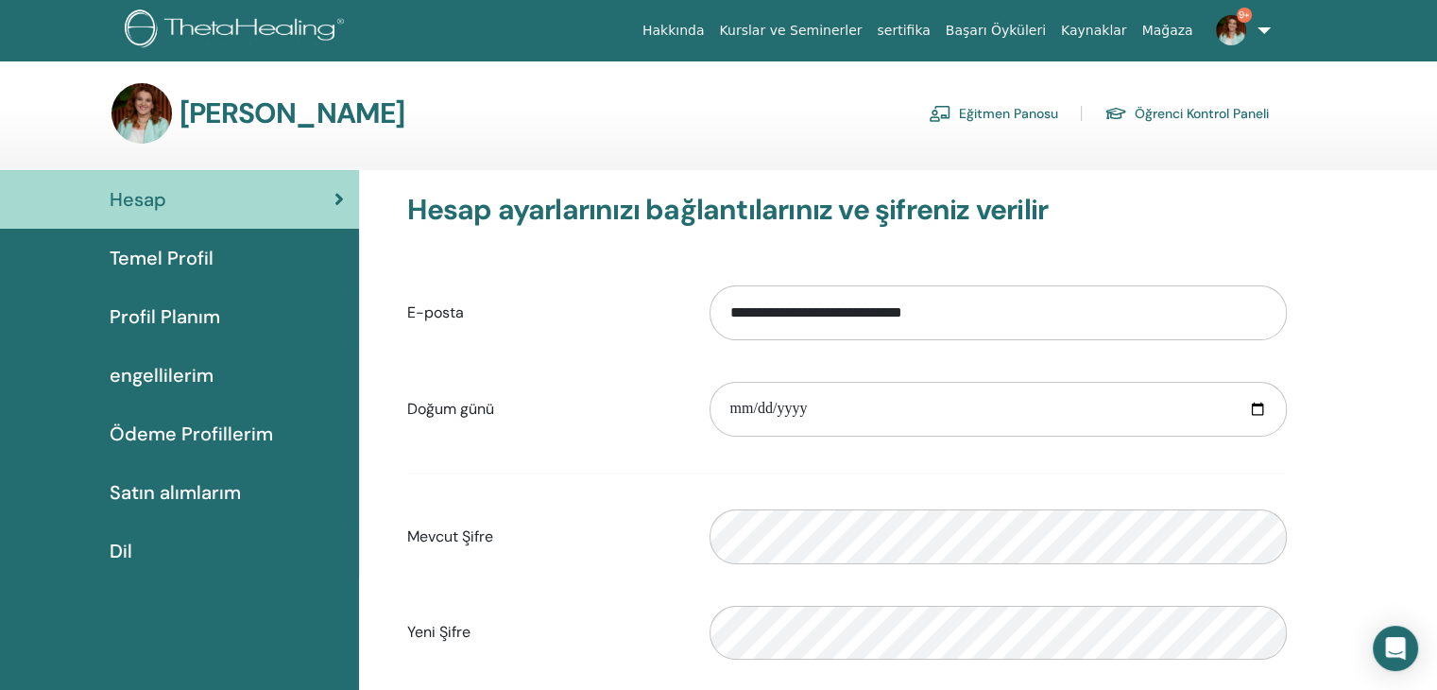
click at [992, 106] on font "Eğitmen Panosu" at bounding box center [1008, 114] width 99 height 17
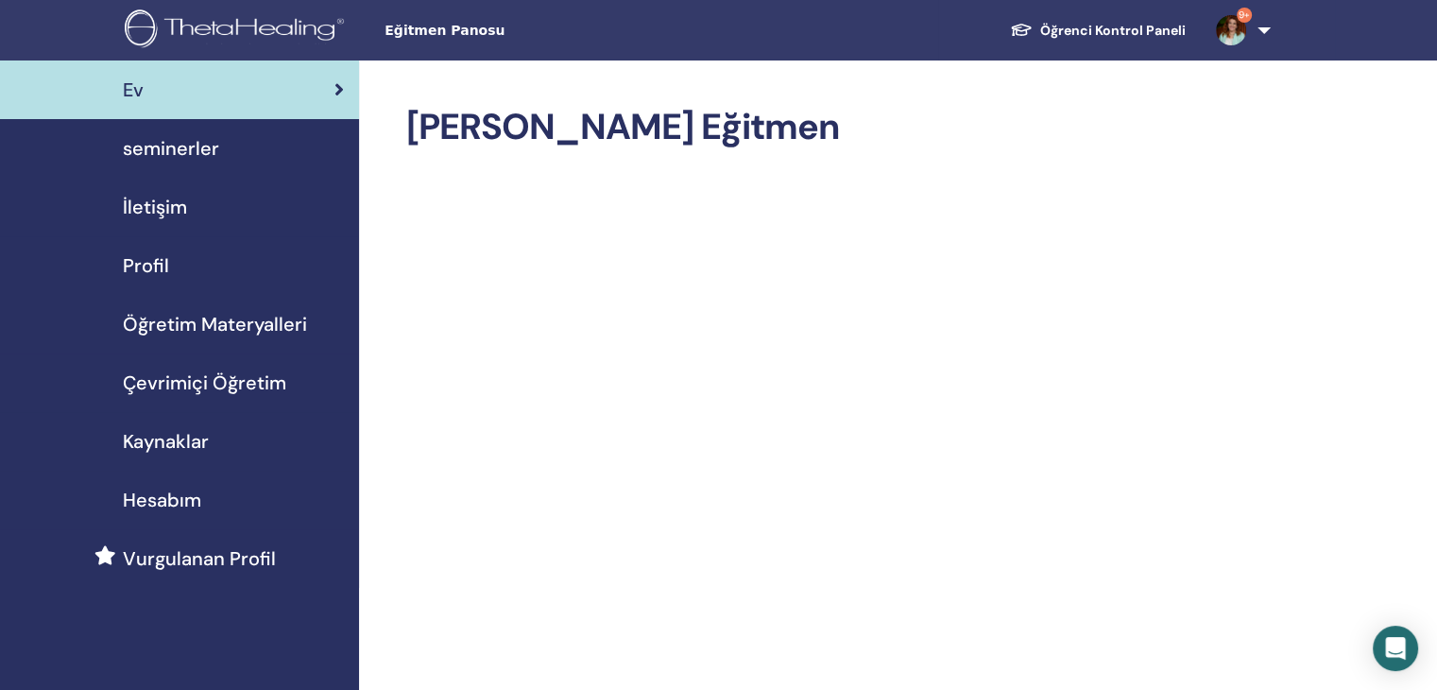
click at [196, 148] on span "seminerler" at bounding box center [171, 148] width 96 height 28
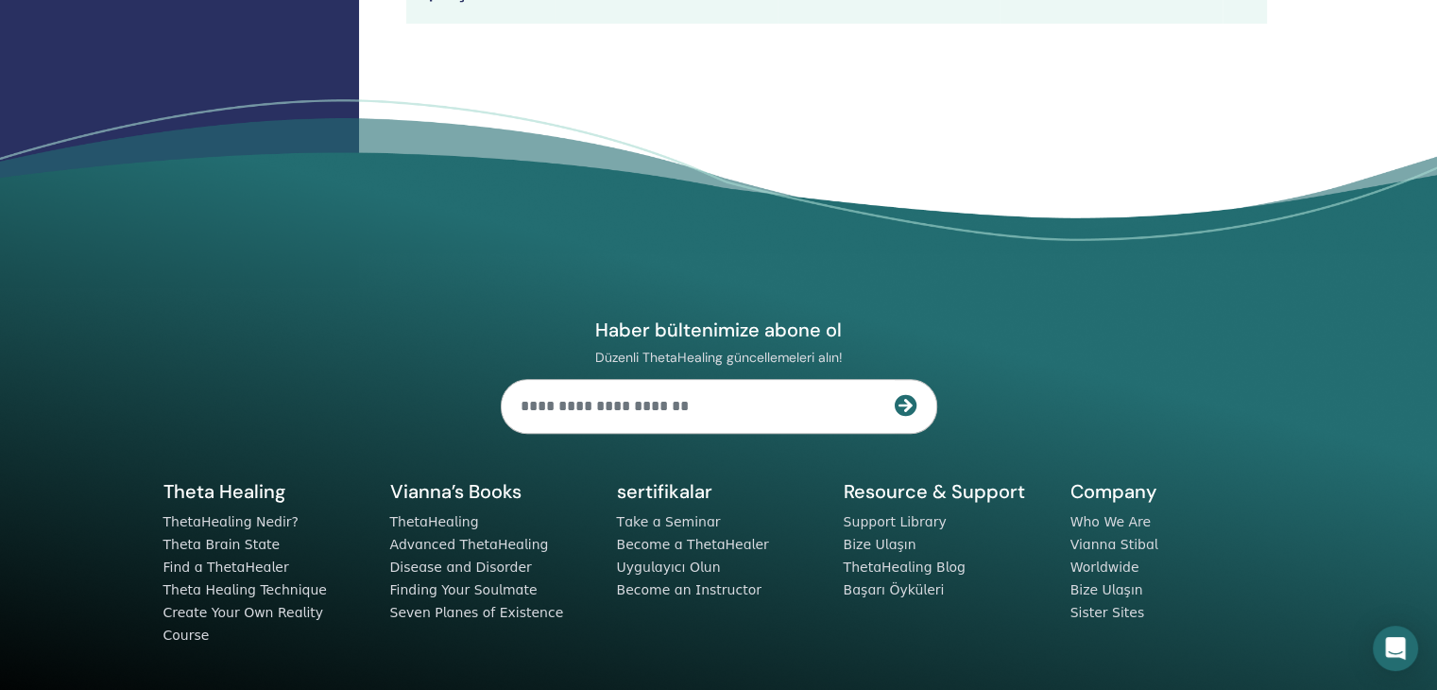
scroll to position [440, 0]
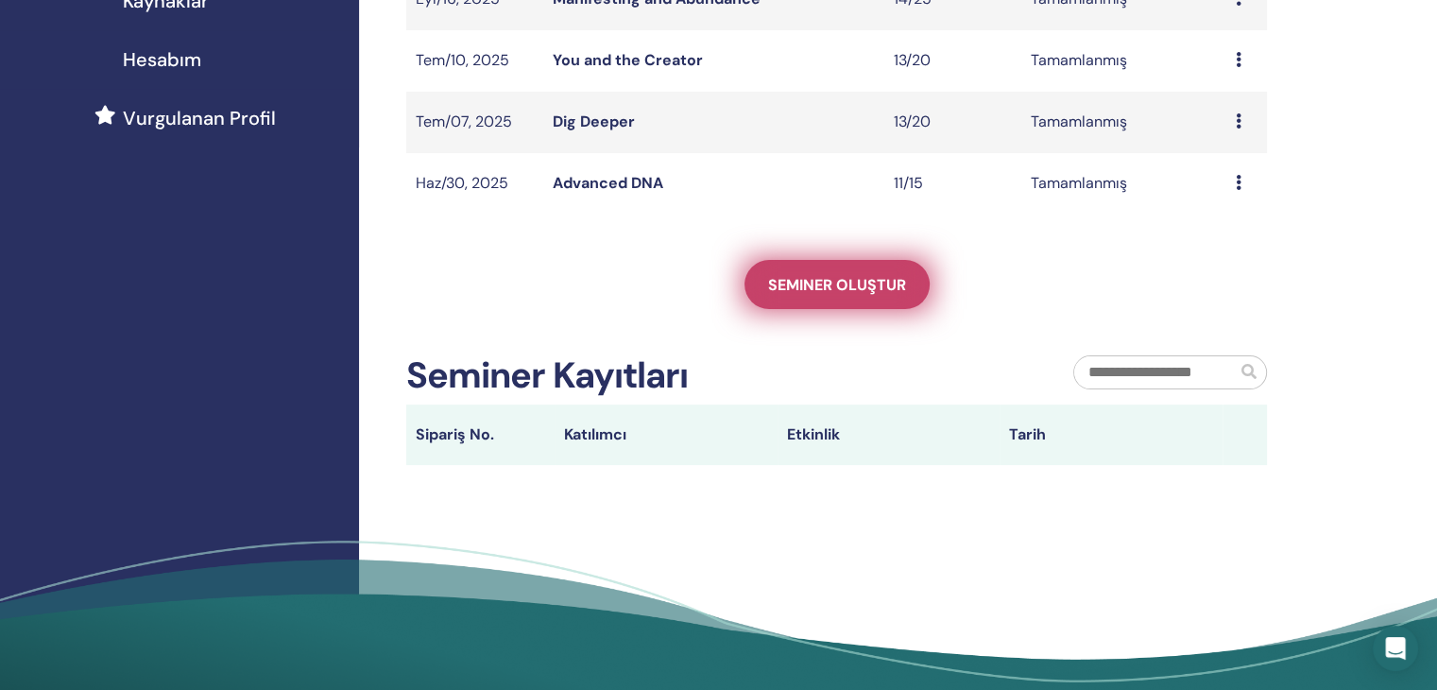
click at [848, 291] on span "Seminer oluştur" at bounding box center [837, 285] width 138 height 20
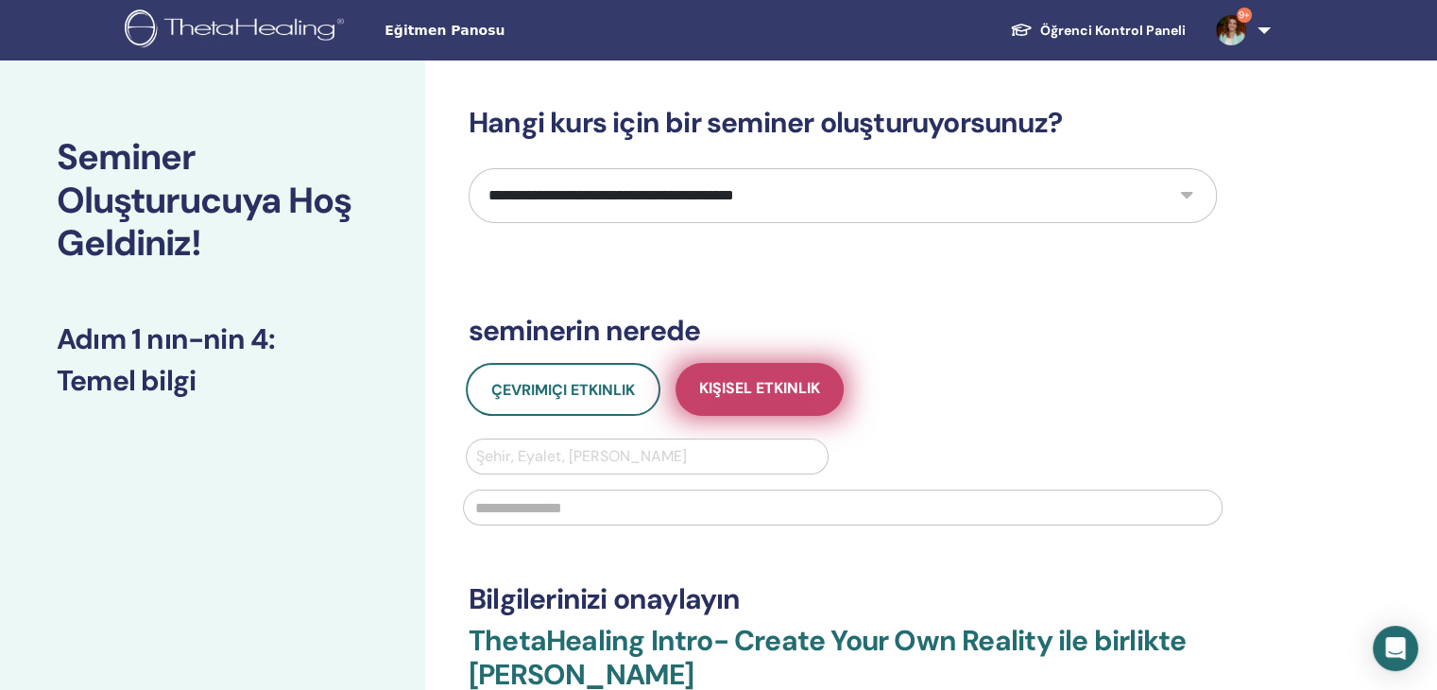
click at [709, 387] on span "Kişisel Etkinlik" at bounding box center [759, 390] width 121 height 24
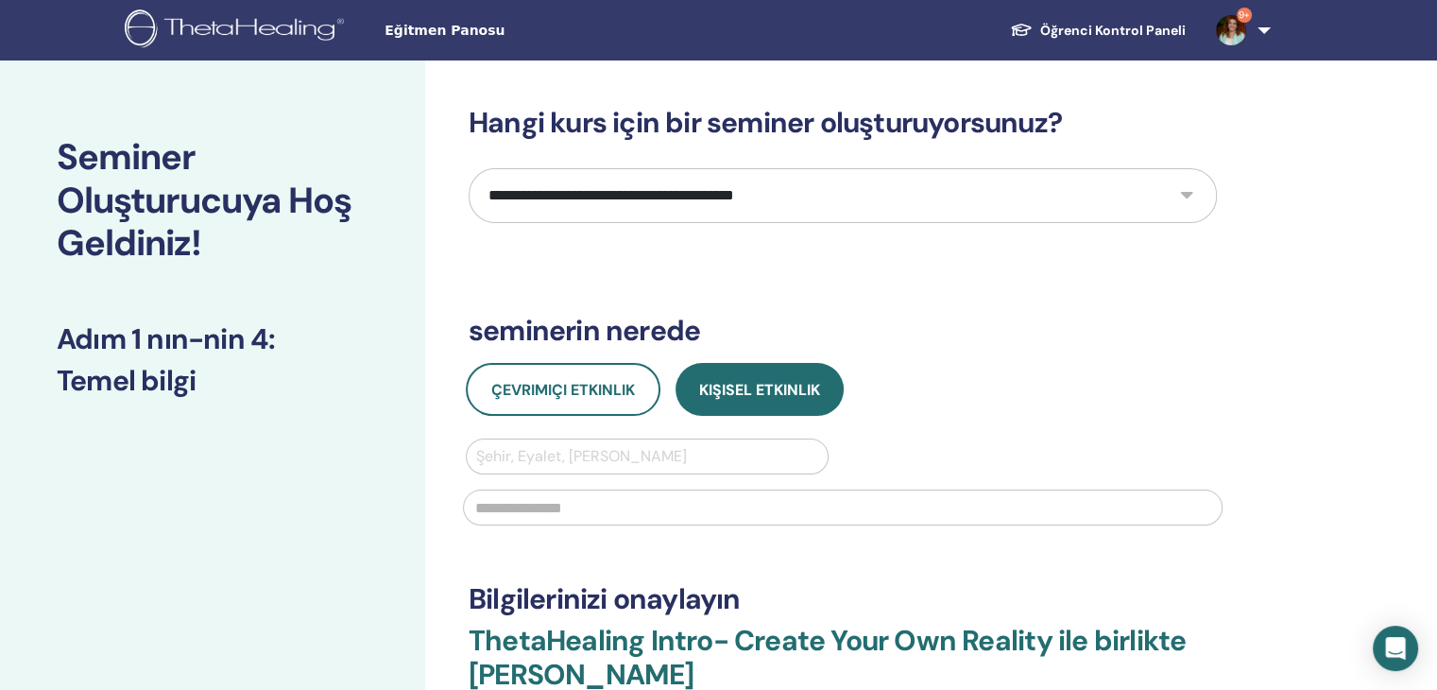
click at [1187, 195] on select "**********" at bounding box center [843, 195] width 748 height 55
select select "*"
click at [469, 168] on select "**********" at bounding box center [843, 195] width 748 height 55
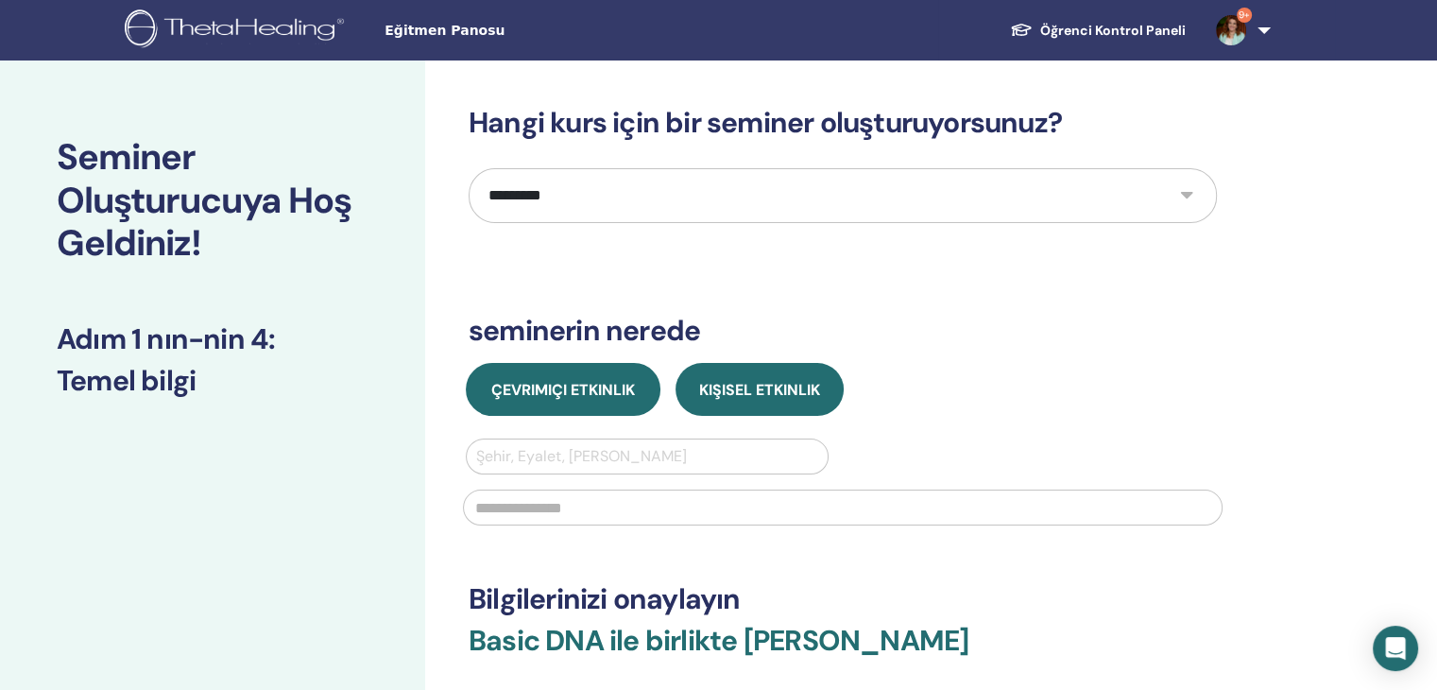
click at [573, 400] on button "Çevrimiçi Etkinlik" at bounding box center [563, 389] width 195 height 53
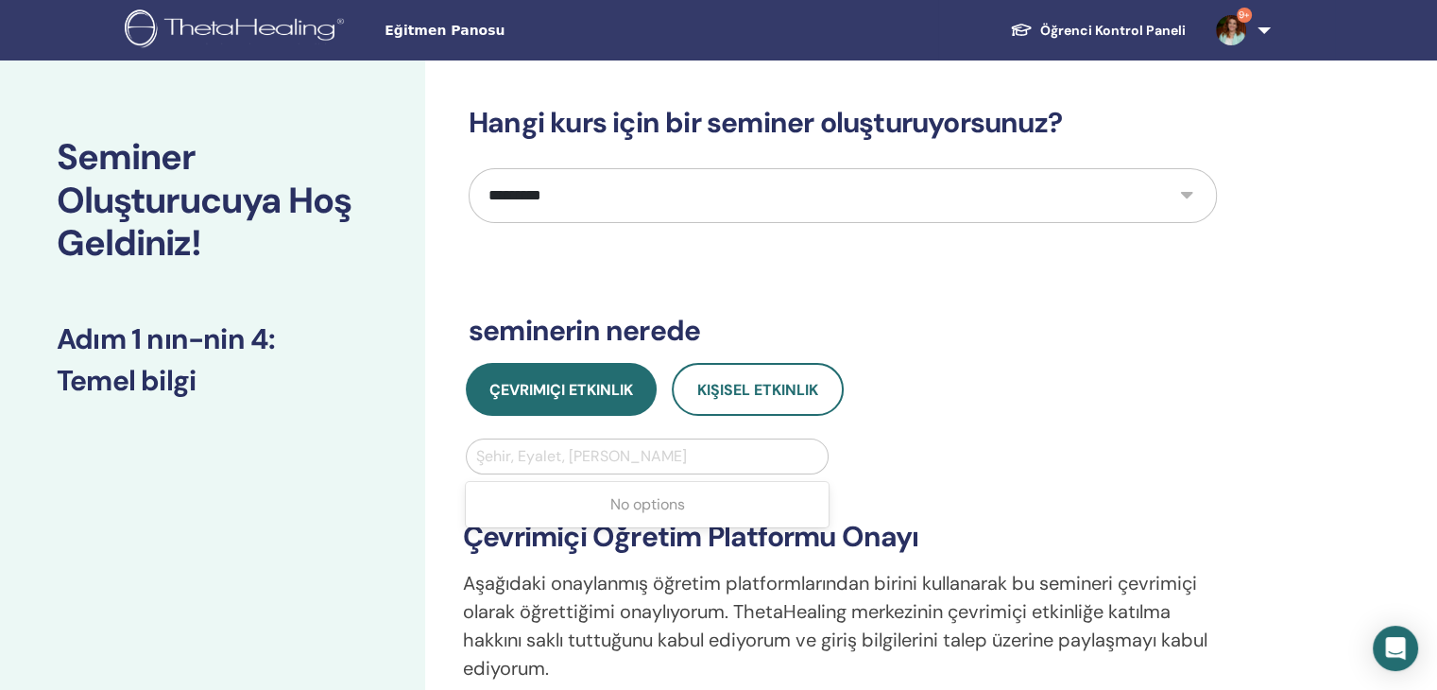
click at [555, 454] on div at bounding box center [647, 456] width 342 height 26
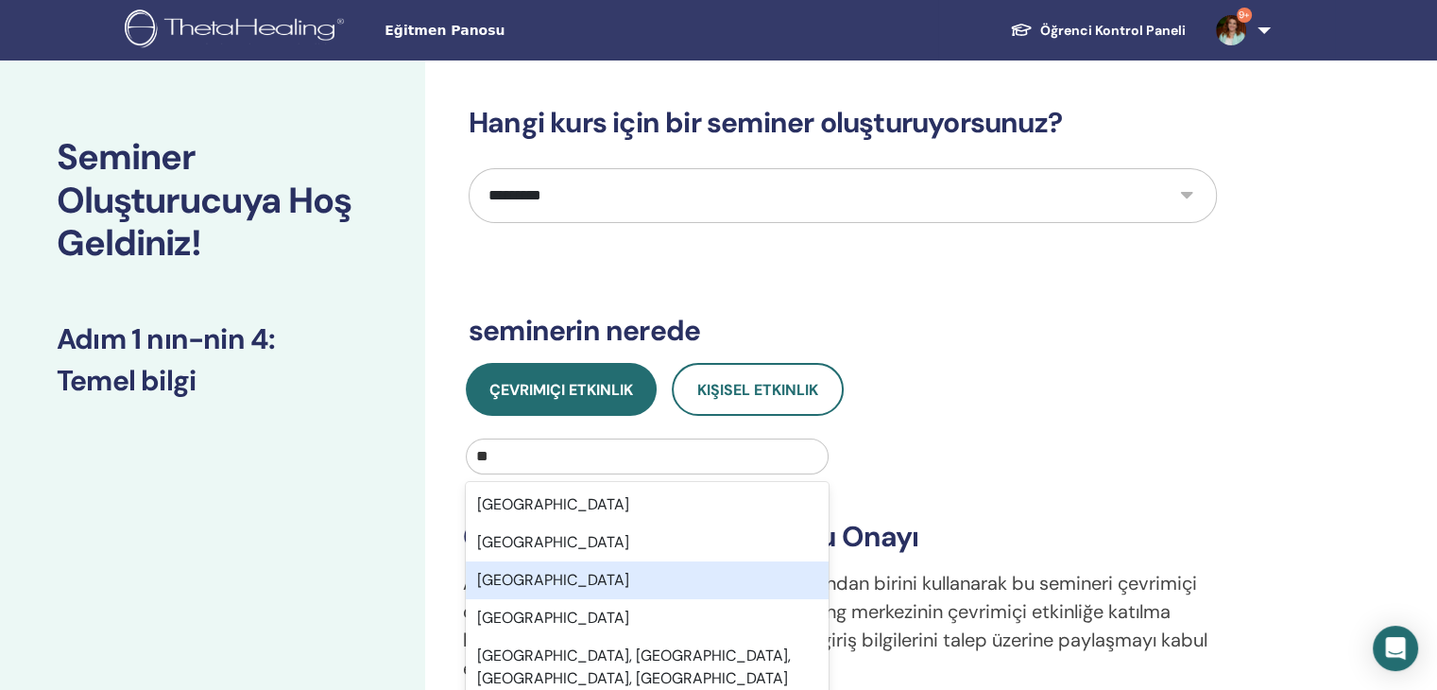
type input "***"
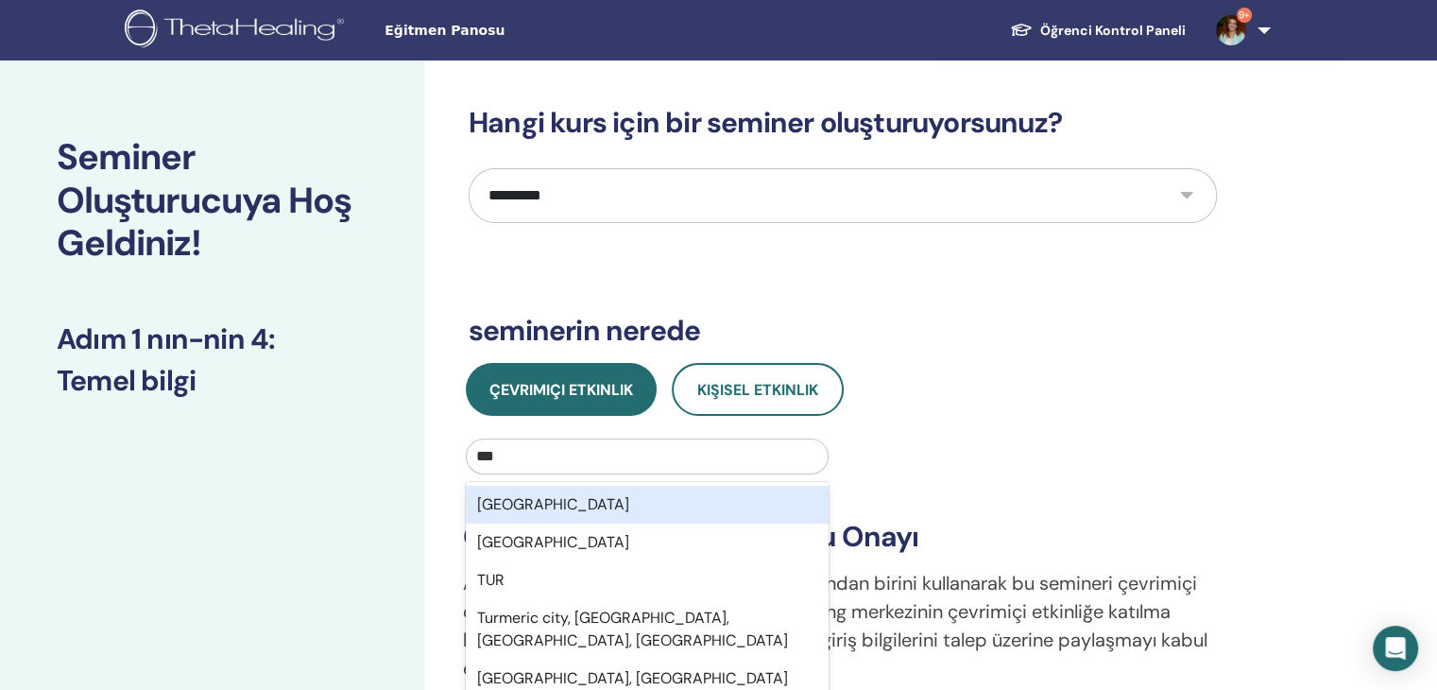
click at [557, 579] on div "TUR" at bounding box center [647, 580] width 363 height 38
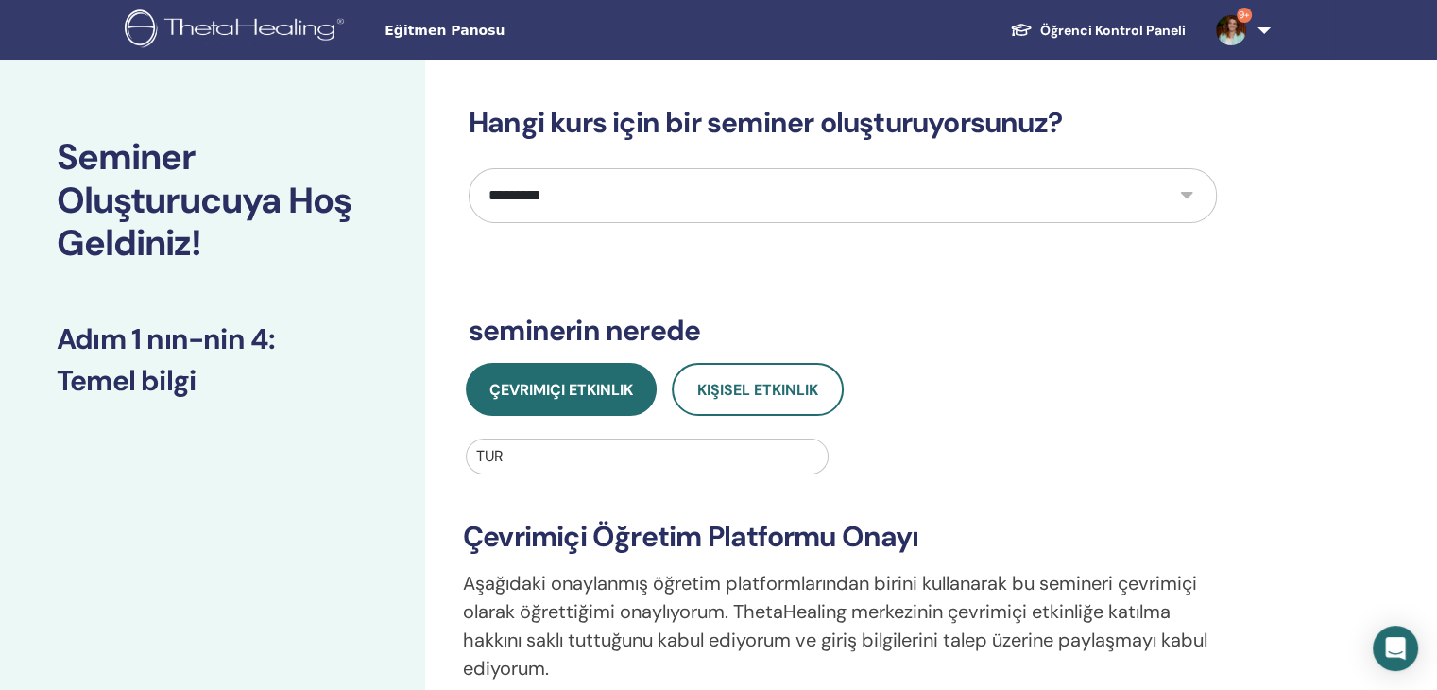
scroll to position [440, 0]
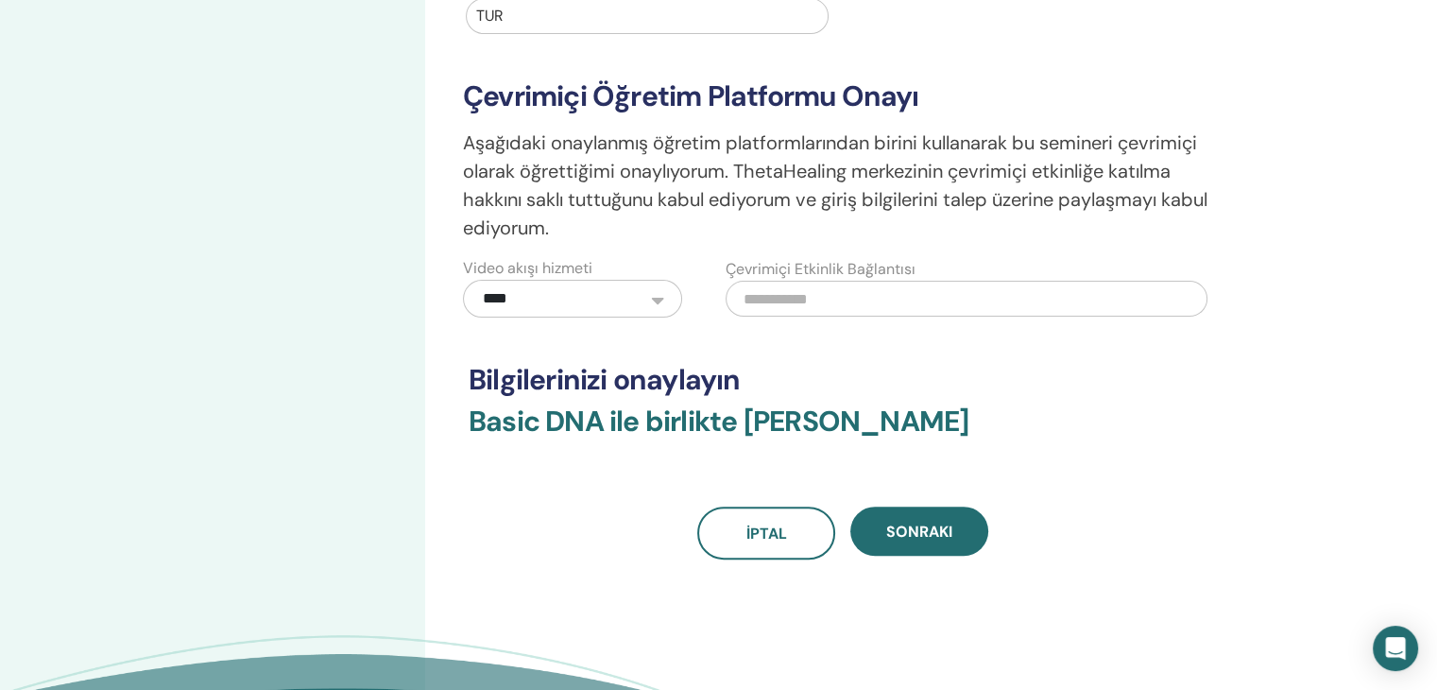
click at [791, 298] on input "text" at bounding box center [967, 299] width 482 height 36
paste input "**********"
type input "*"
click at [792, 299] on input "text" at bounding box center [967, 299] width 482 height 36
paste input "**********"
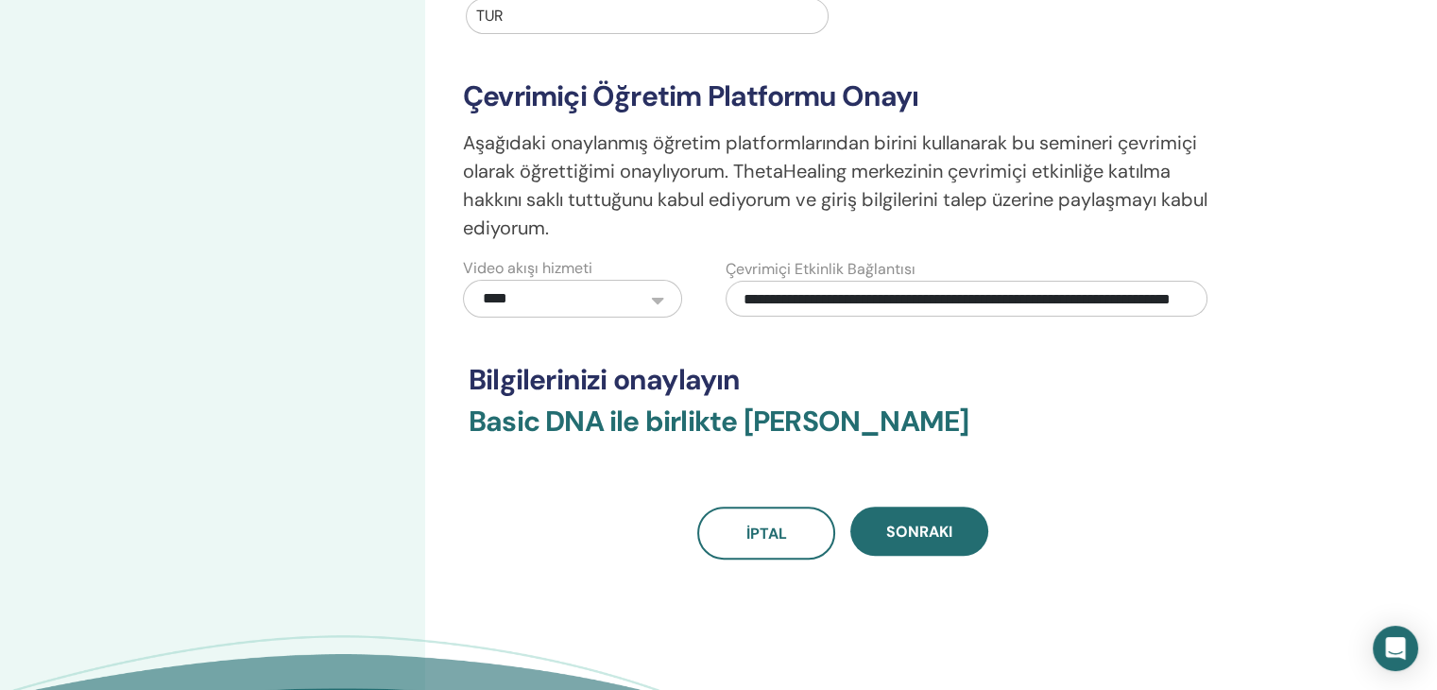
scroll to position [0, 0]
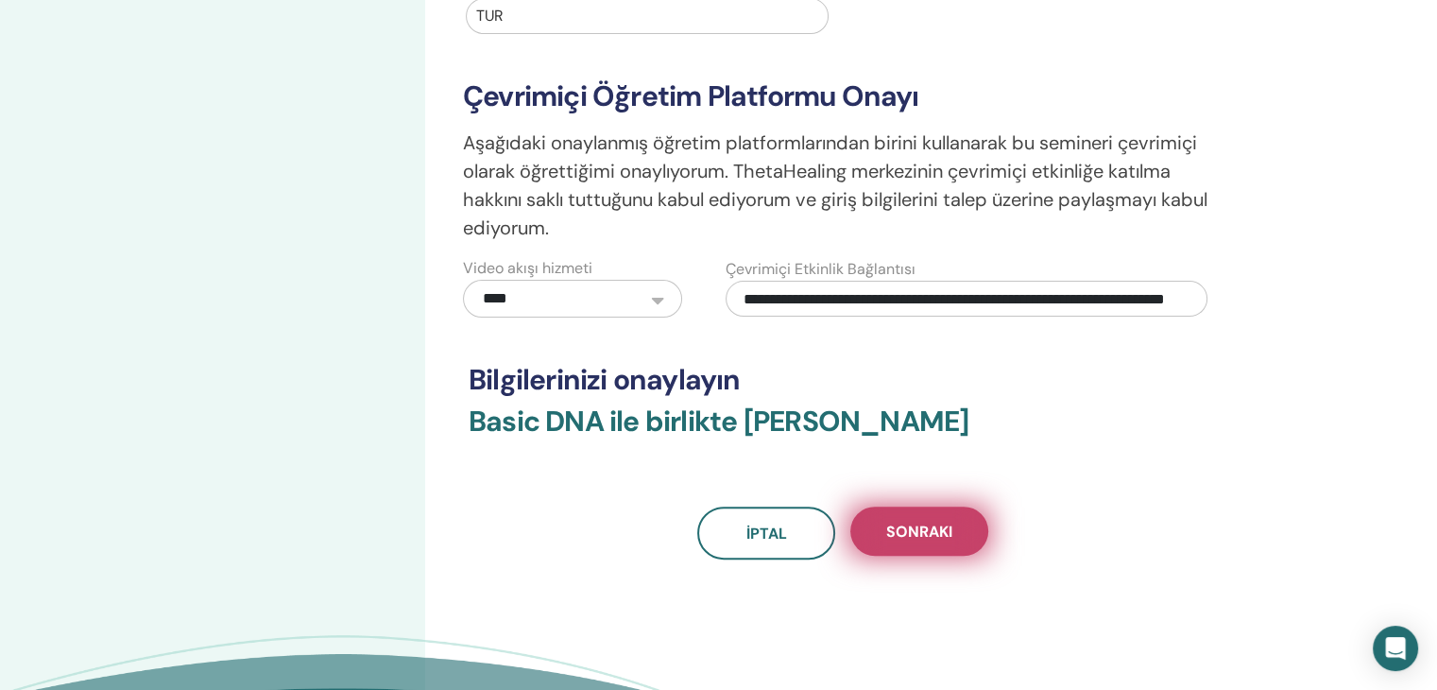
type input "**********"
click at [945, 515] on button "Sonraki" at bounding box center [919, 530] width 138 height 49
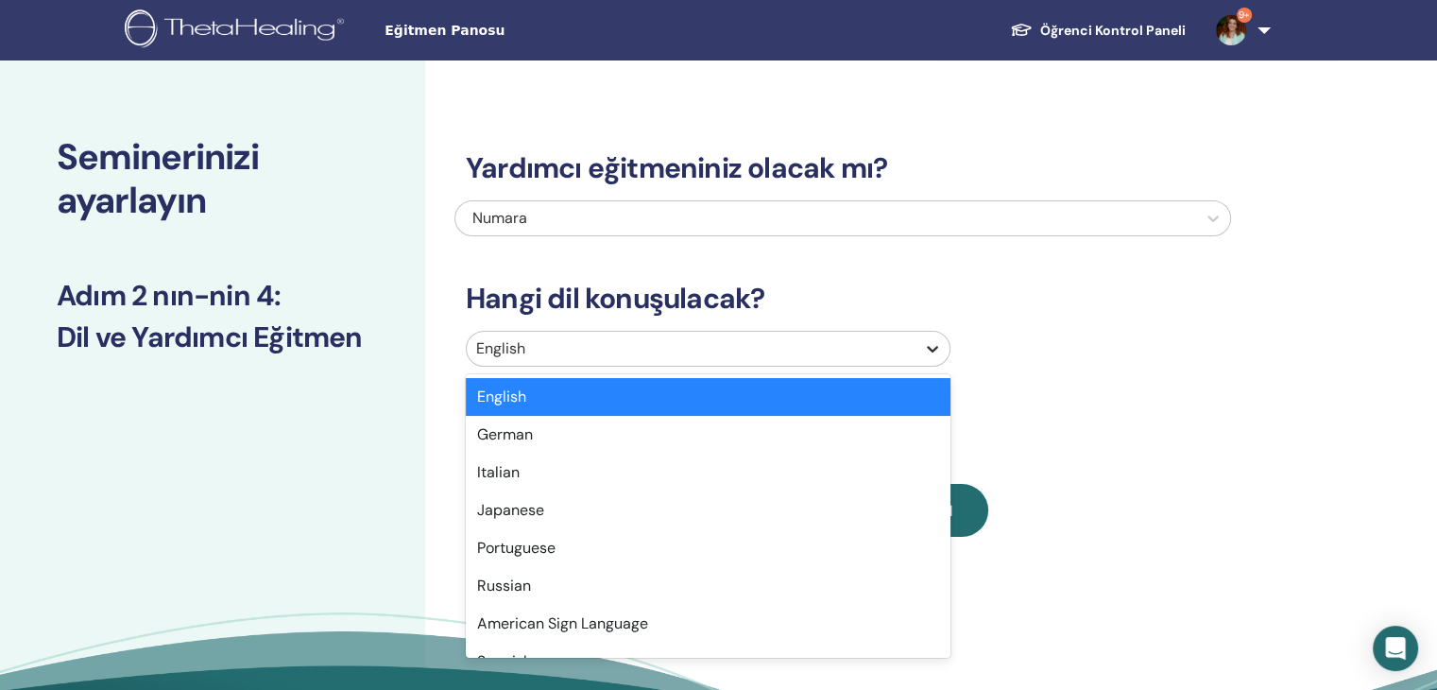
click at [933, 344] on icon at bounding box center [932, 348] width 19 height 19
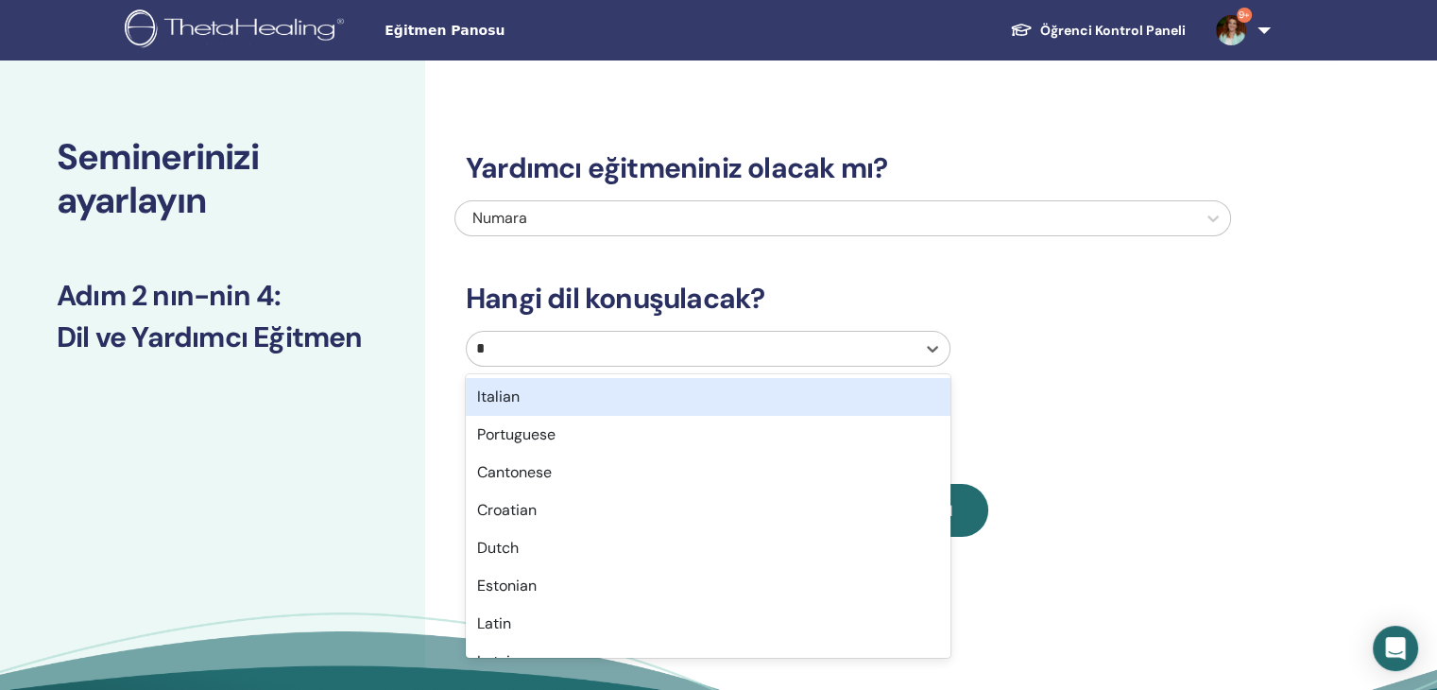
type input "**"
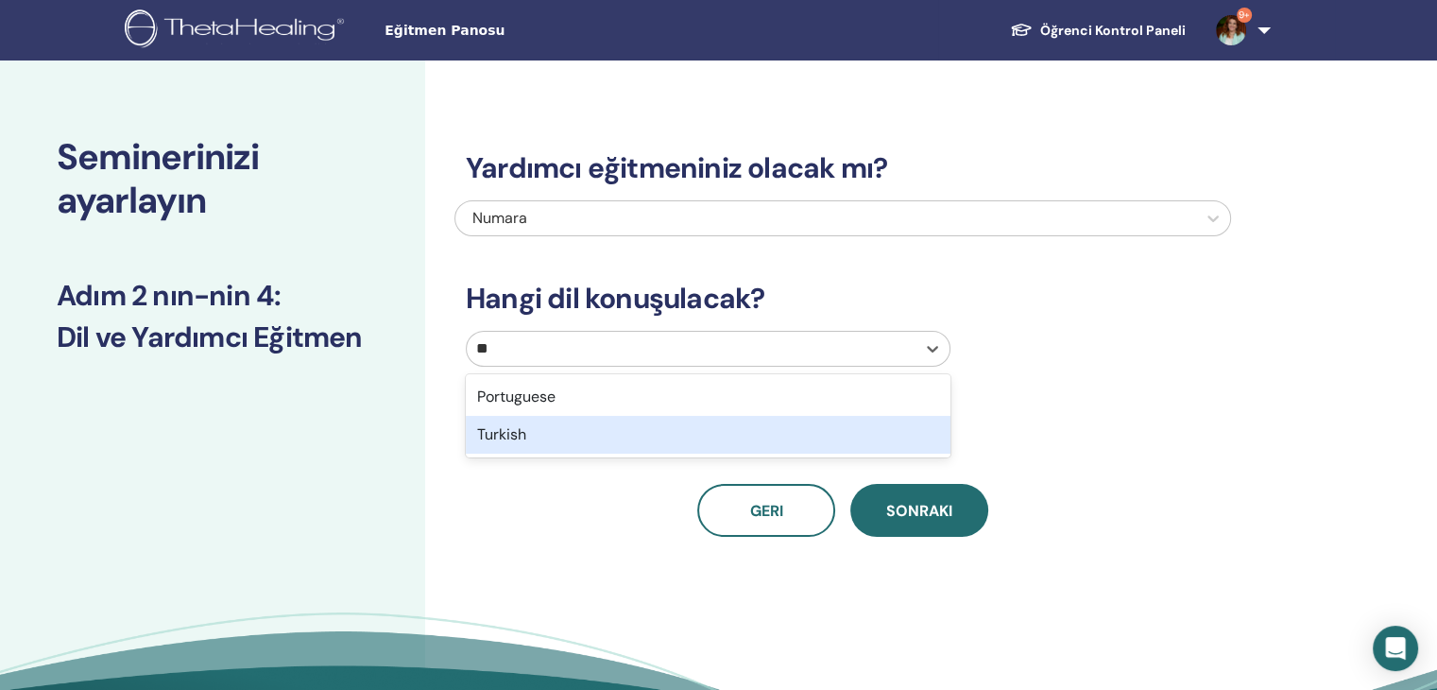
click at [592, 441] on div "Turkish" at bounding box center [708, 435] width 485 height 38
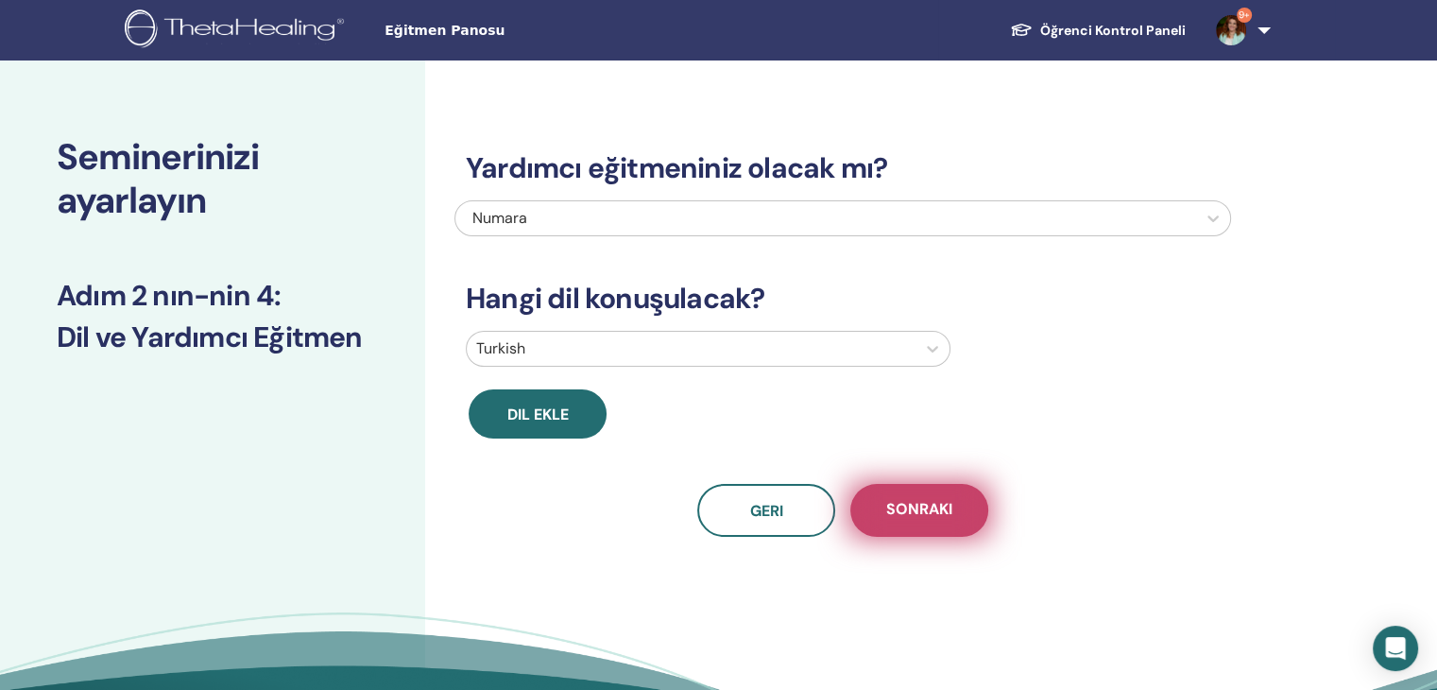
click at [914, 503] on span "Sonraki" at bounding box center [919, 511] width 66 height 24
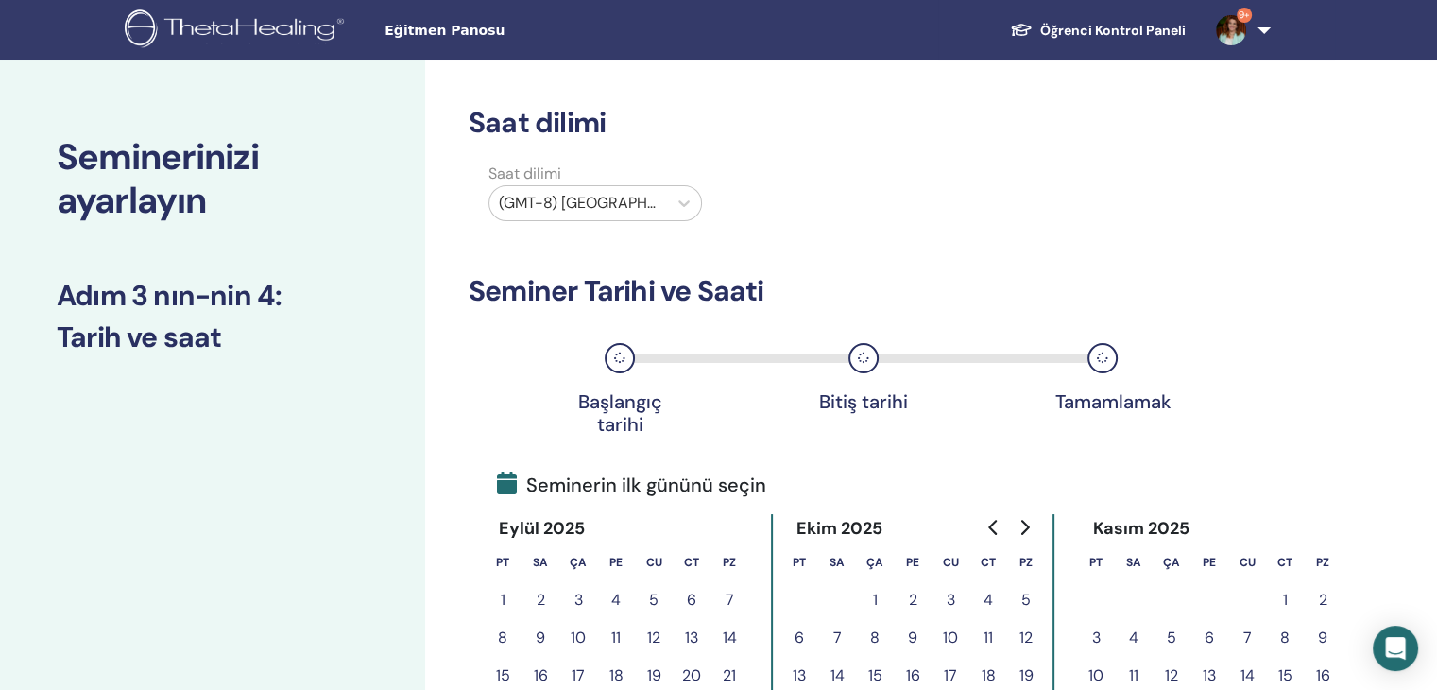
scroll to position [440, 0]
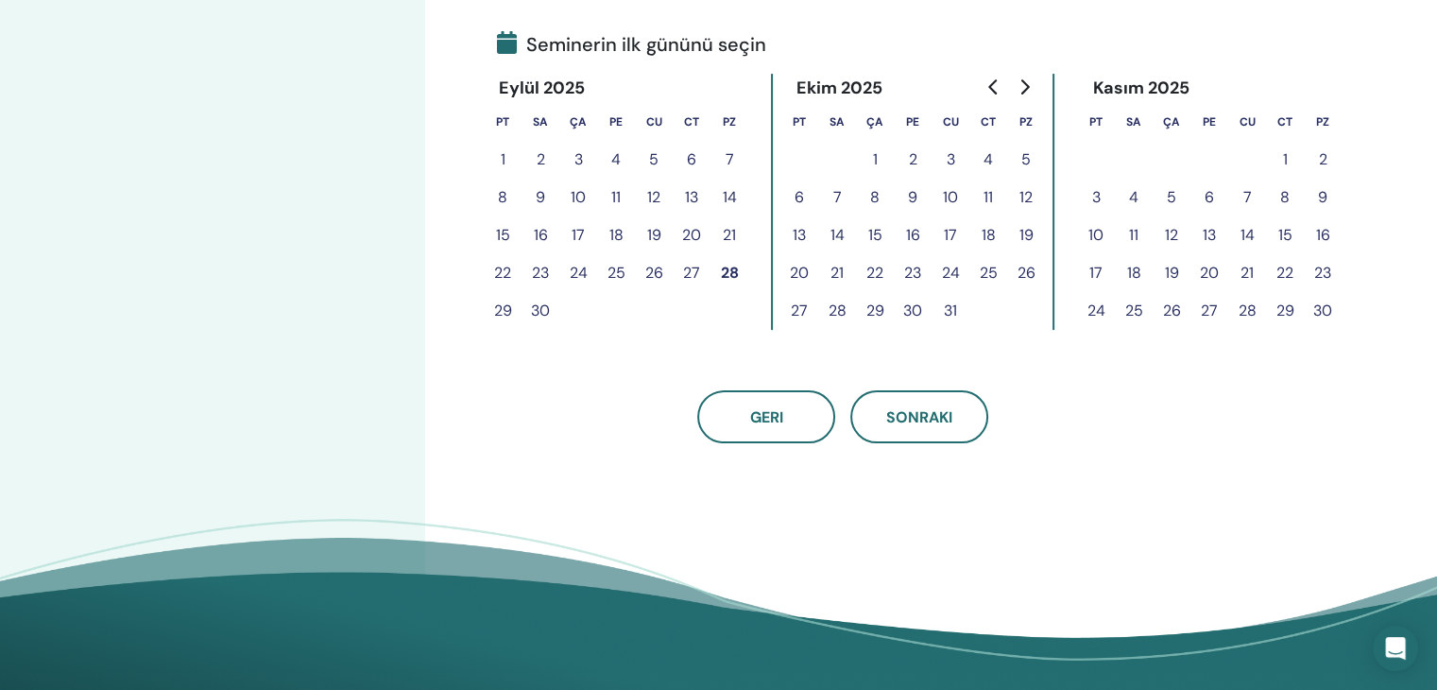
click at [689, 267] on button "27" at bounding box center [692, 273] width 38 height 38
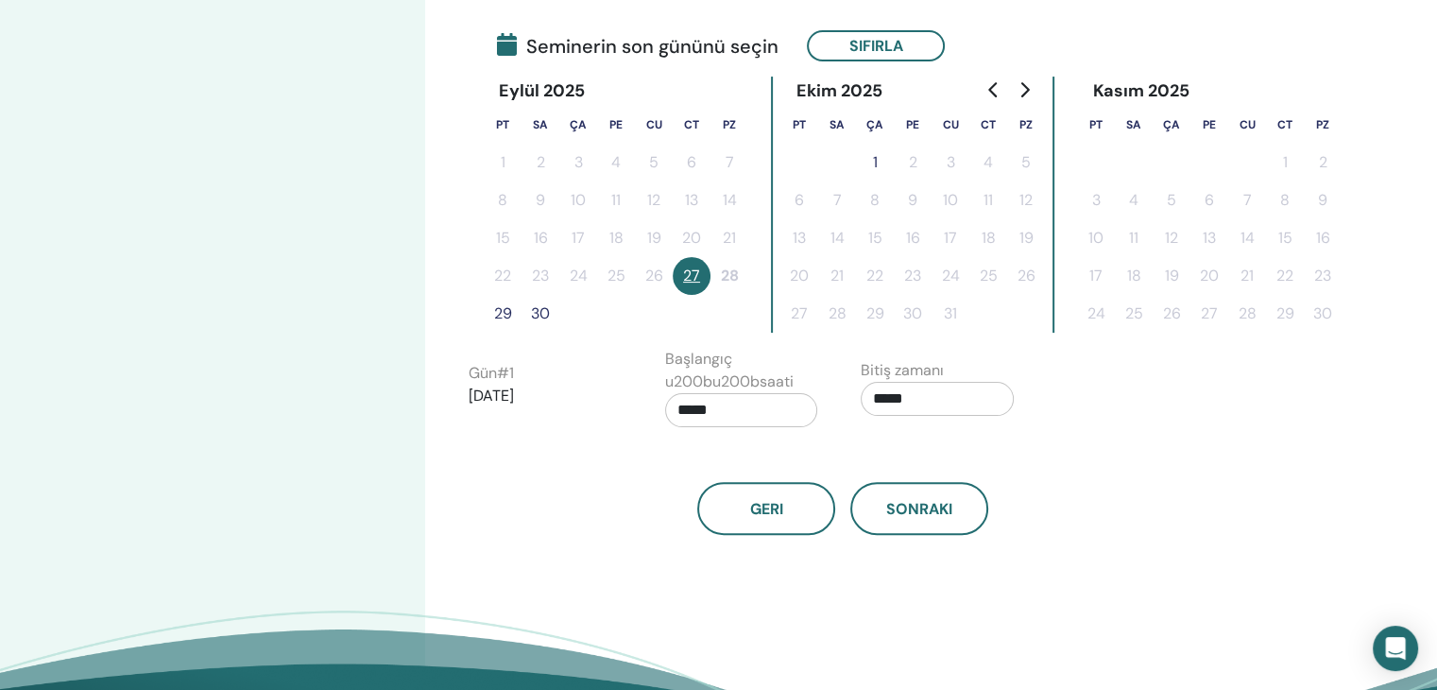
click at [507, 316] on button "29" at bounding box center [503, 314] width 38 height 38
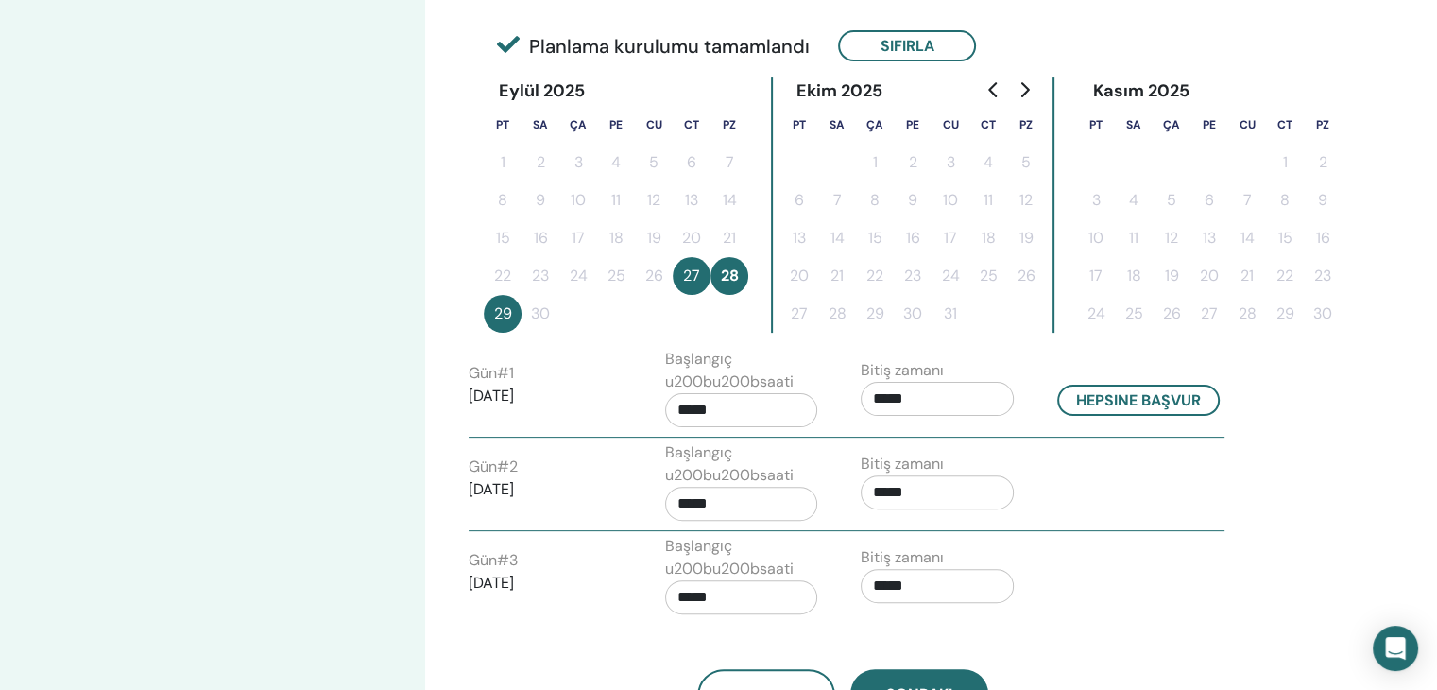
scroll to position [881, 0]
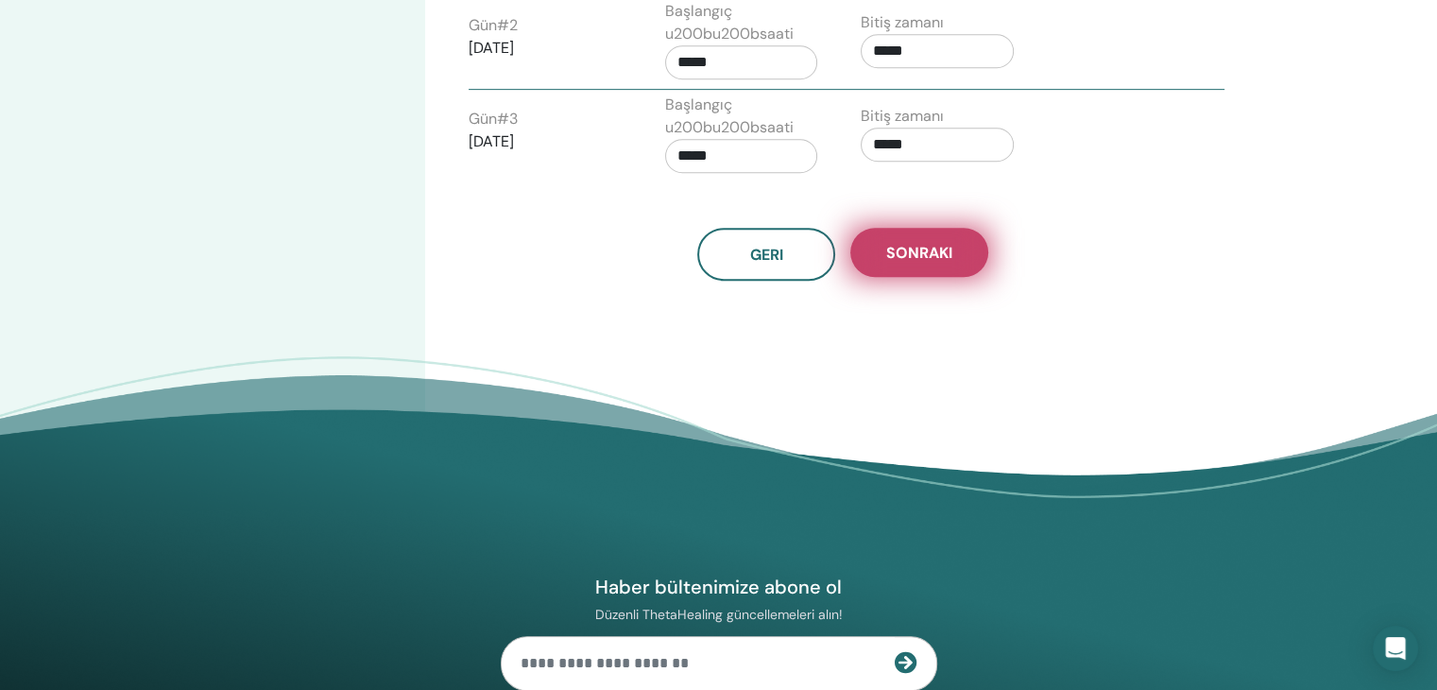
click at [893, 246] on span "Sonraki" at bounding box center [919, 253] width 66 height 20
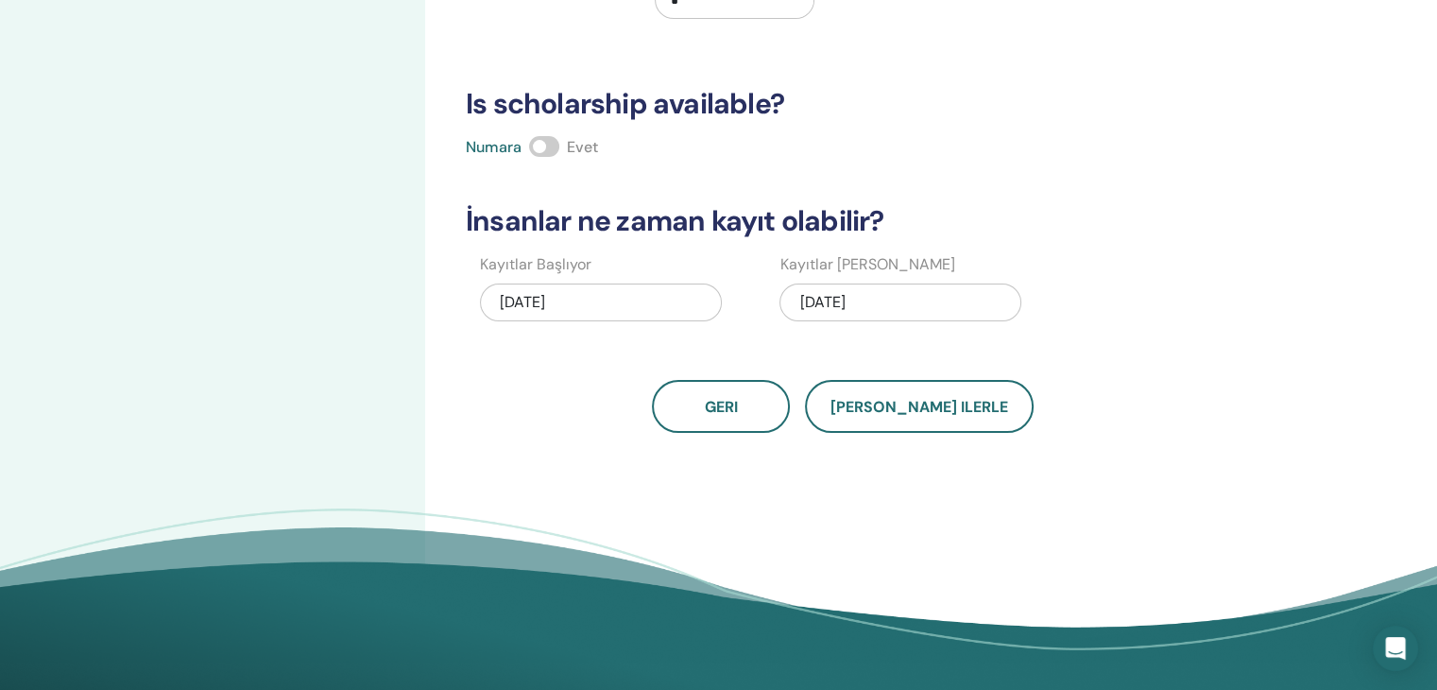
scroll to position [0, 0]
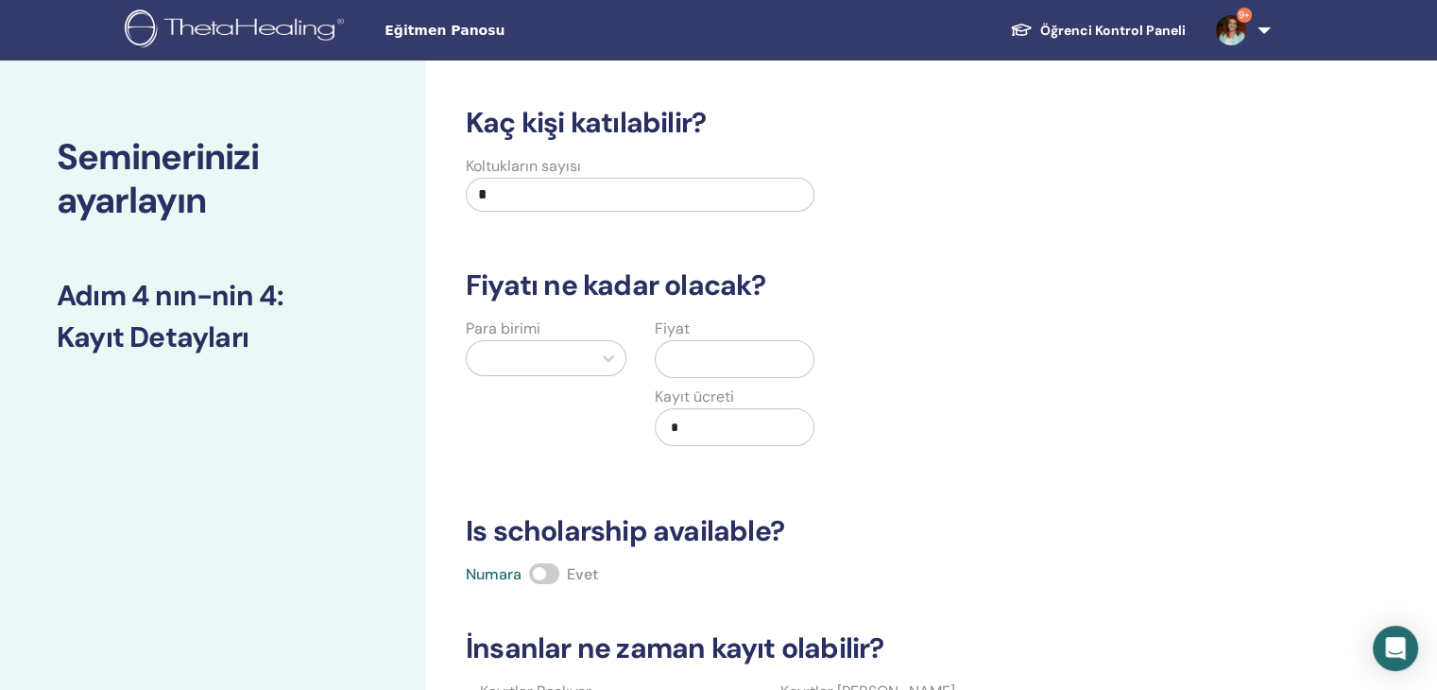
drag, startPoint x: 506, startPoint y: 185, endPoint x: 431, endPoint y: 214, distance: 81.0
click at [432, 214] on div "Kaç kişi katılabilir? Koltukların sayısı * Fiyatı ne kadar olacak? Para birimi …" at bounding box center [904, 592] width 958 height 1064
type input "*"
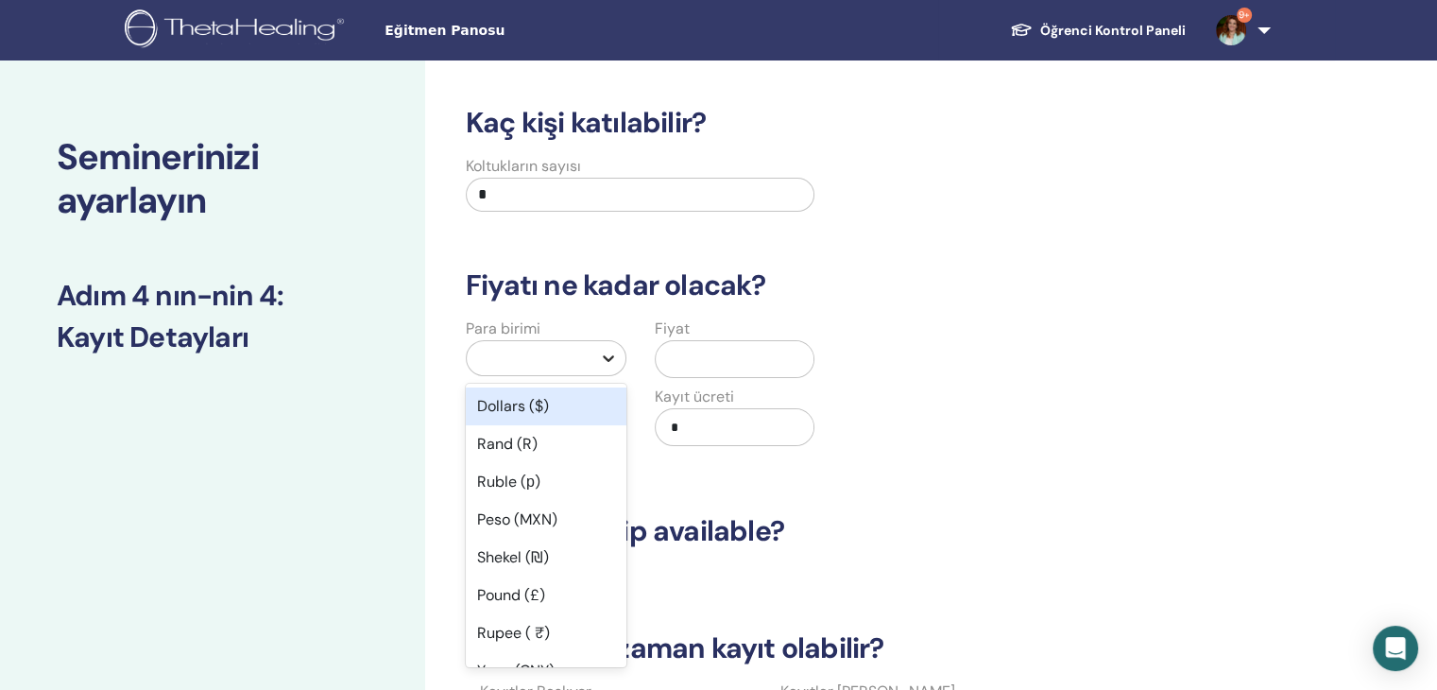
click at [606, 354] on icon at bounding box center [608, 358] width 19 height 19
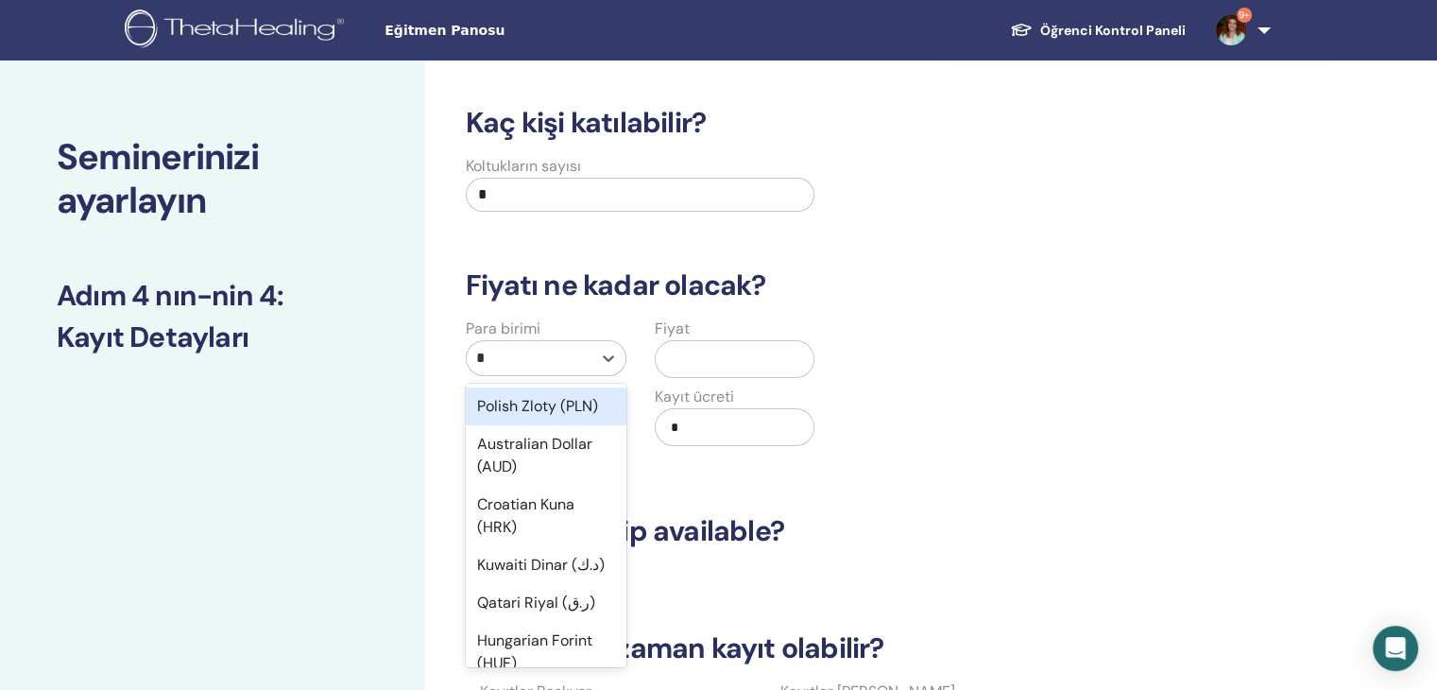
type input "**"
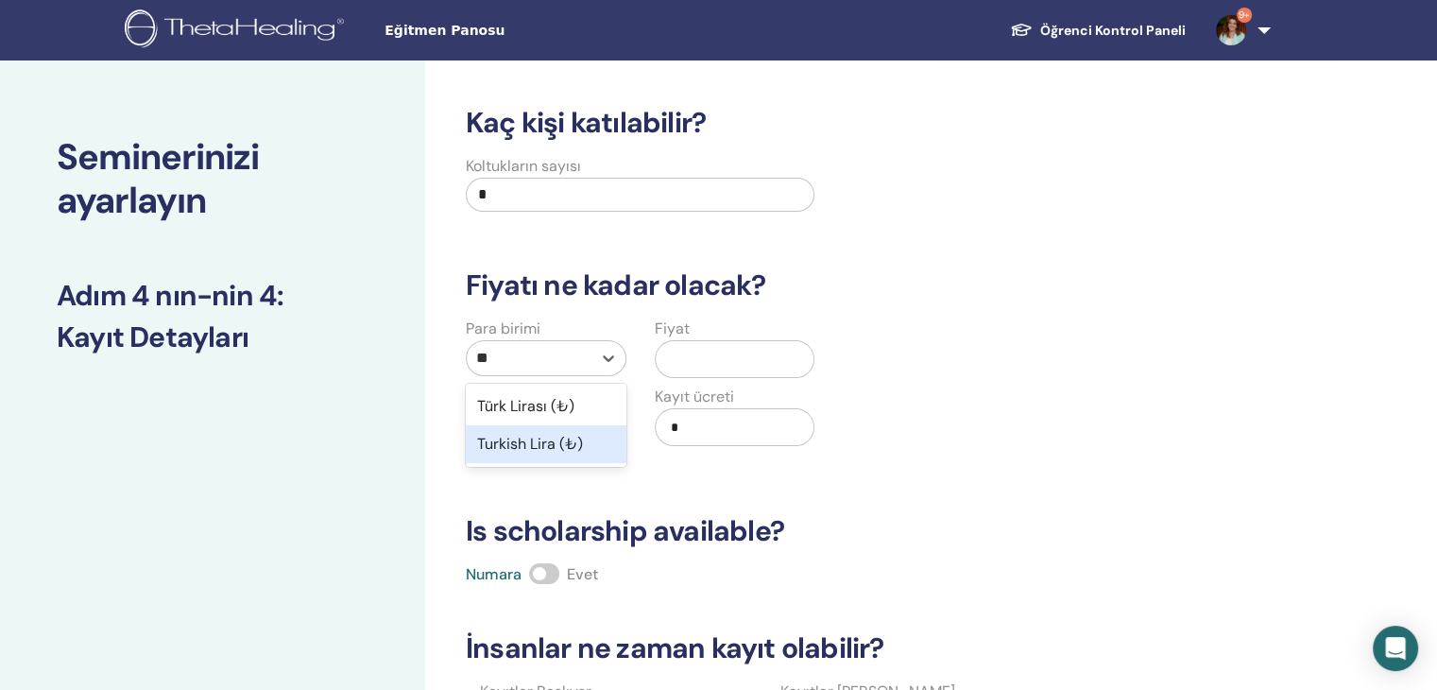
click at [575, 451] on div "Turkish Lira (₺)" at bounding box center [546, 444] width 161 height 38
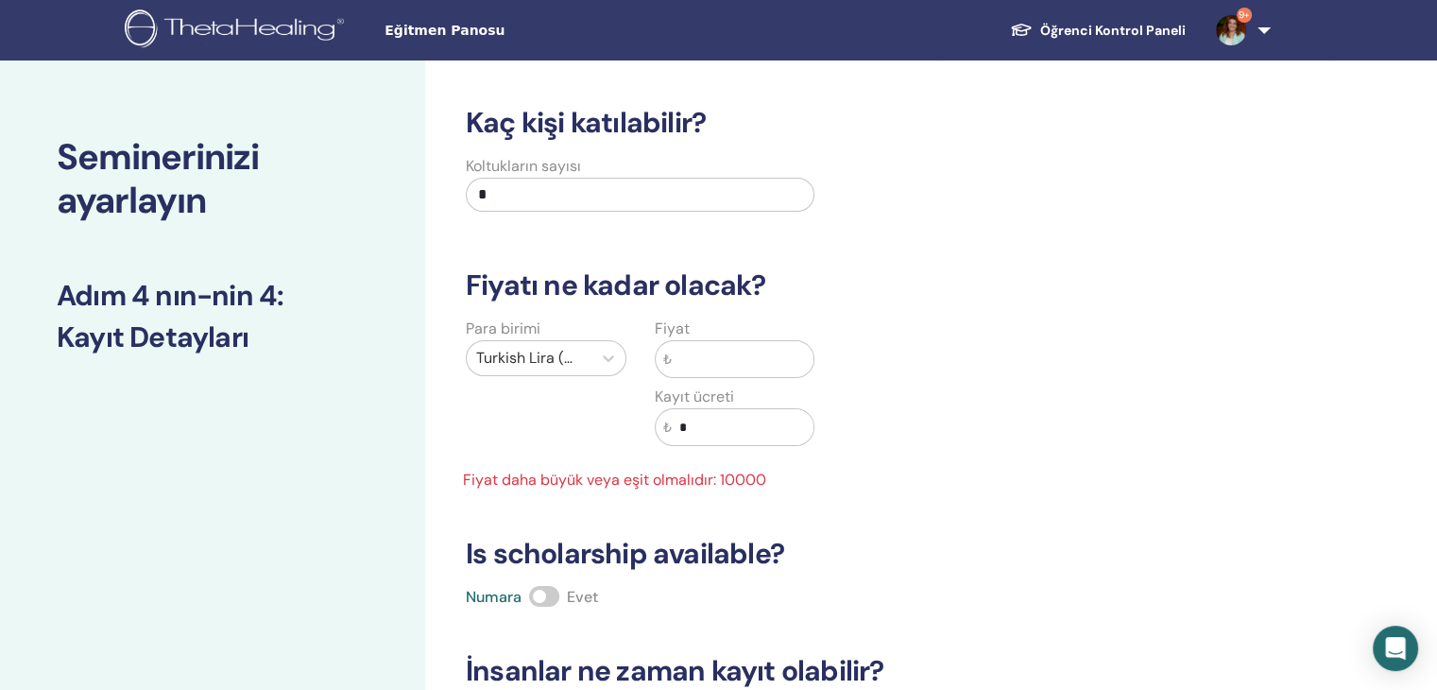
click at [703, 364] on input "text" at bounding box center [743, 359] width 143 height 36
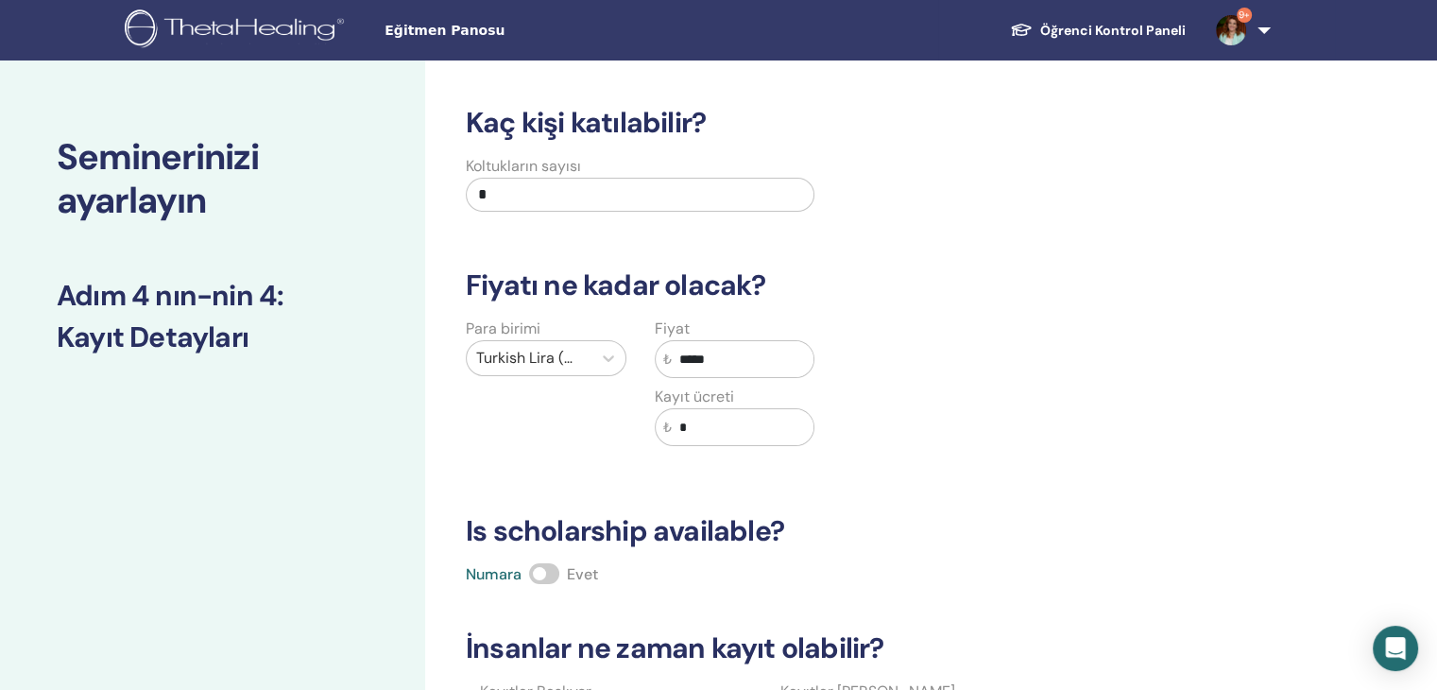
scroll to position [440, 0]
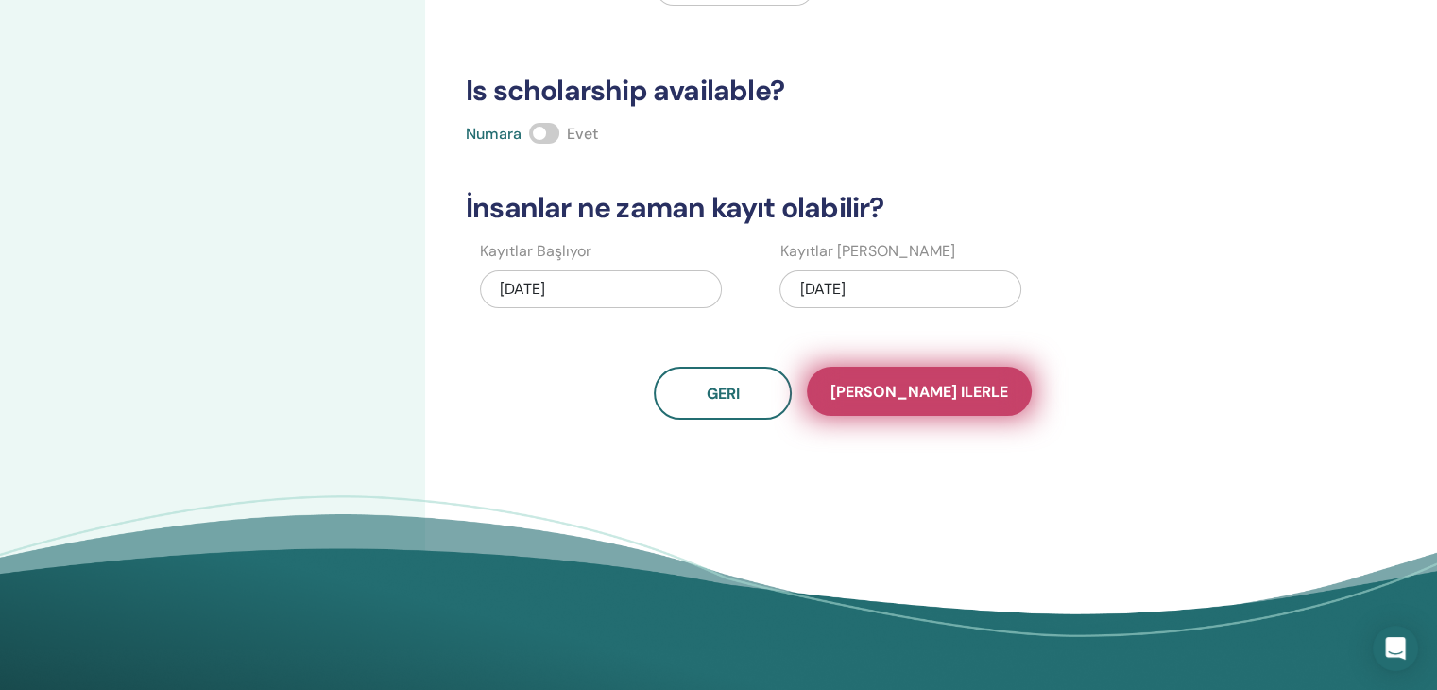
type input "*****"
click at [919, 401] on button "Kaydet ilerle" at bounding box center [919, 391] width 225 height 49
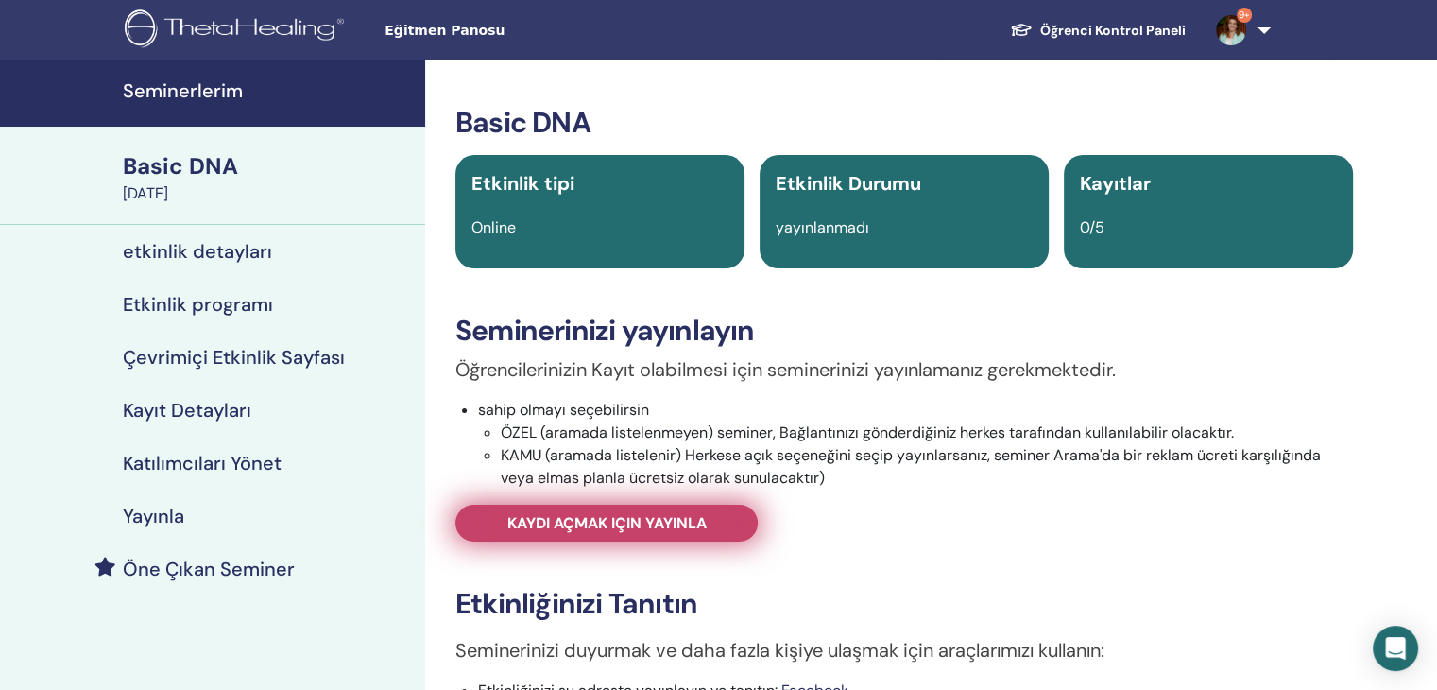
click at [668, 528] on span "Kaydı açmak için yayınla" at bounding box center [606, 523] width 199 height 20
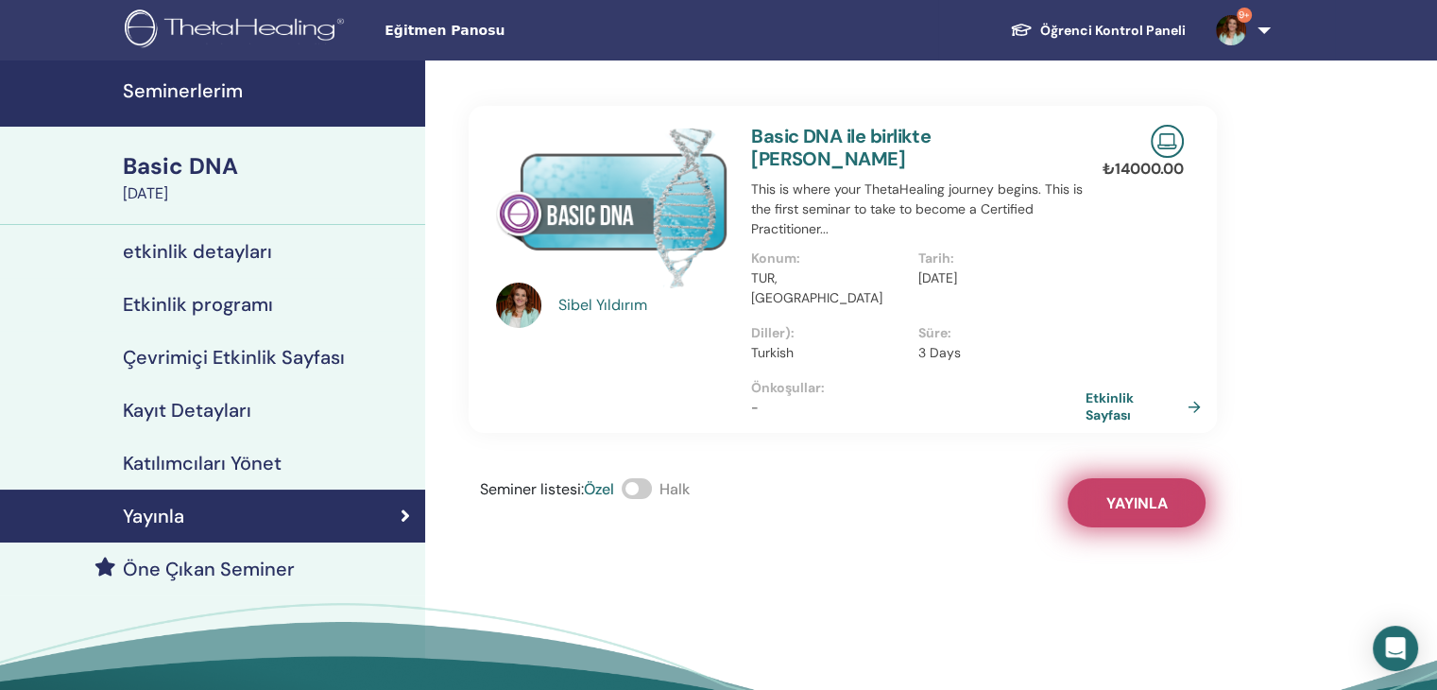
click at [1126, 493] on span "Yayınla" at bounding box center [1136, 503] width 61 height 20
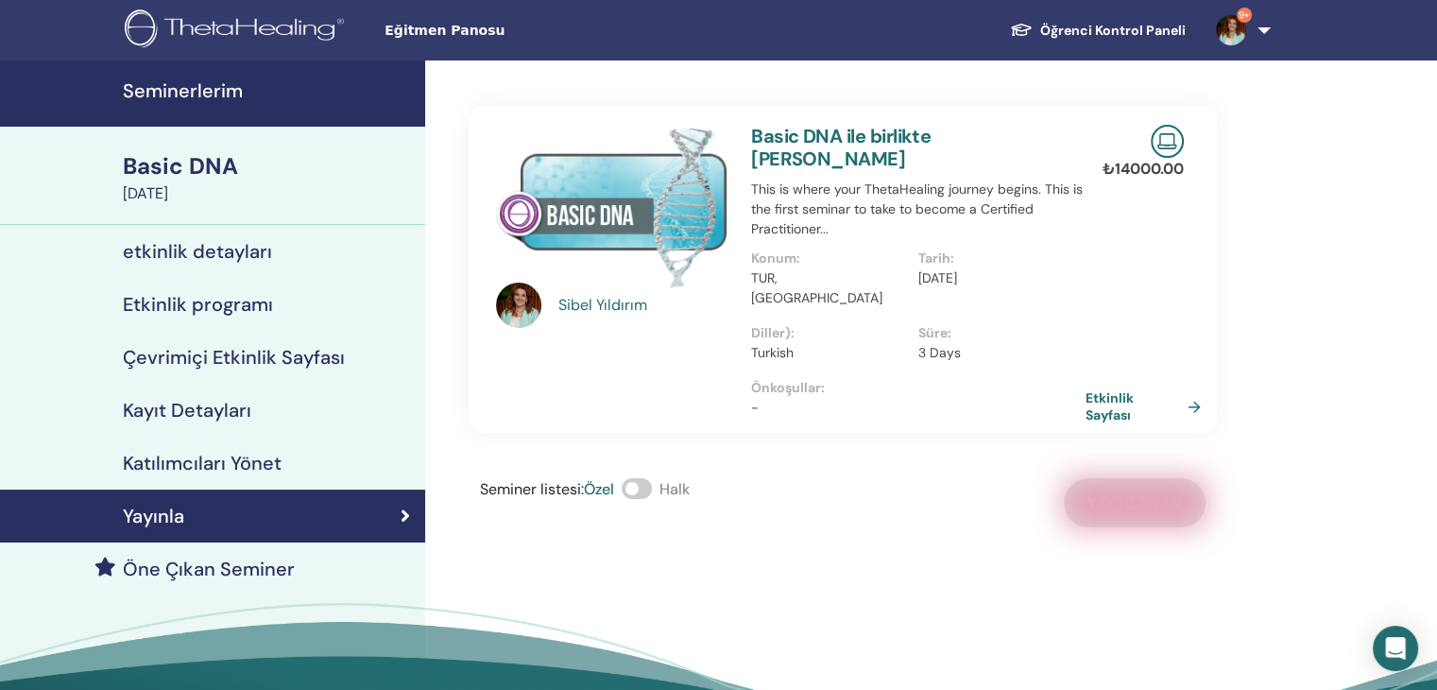
click at [1124, 478] on div "Seminer listesi : Özel Halk Yayınlanan" at bounding box center [843, 502] width 748 height 49
click at [1106, 389] on link "Etkinlik Sayfası" at bounding box center [1149, 406] width 123 height 34
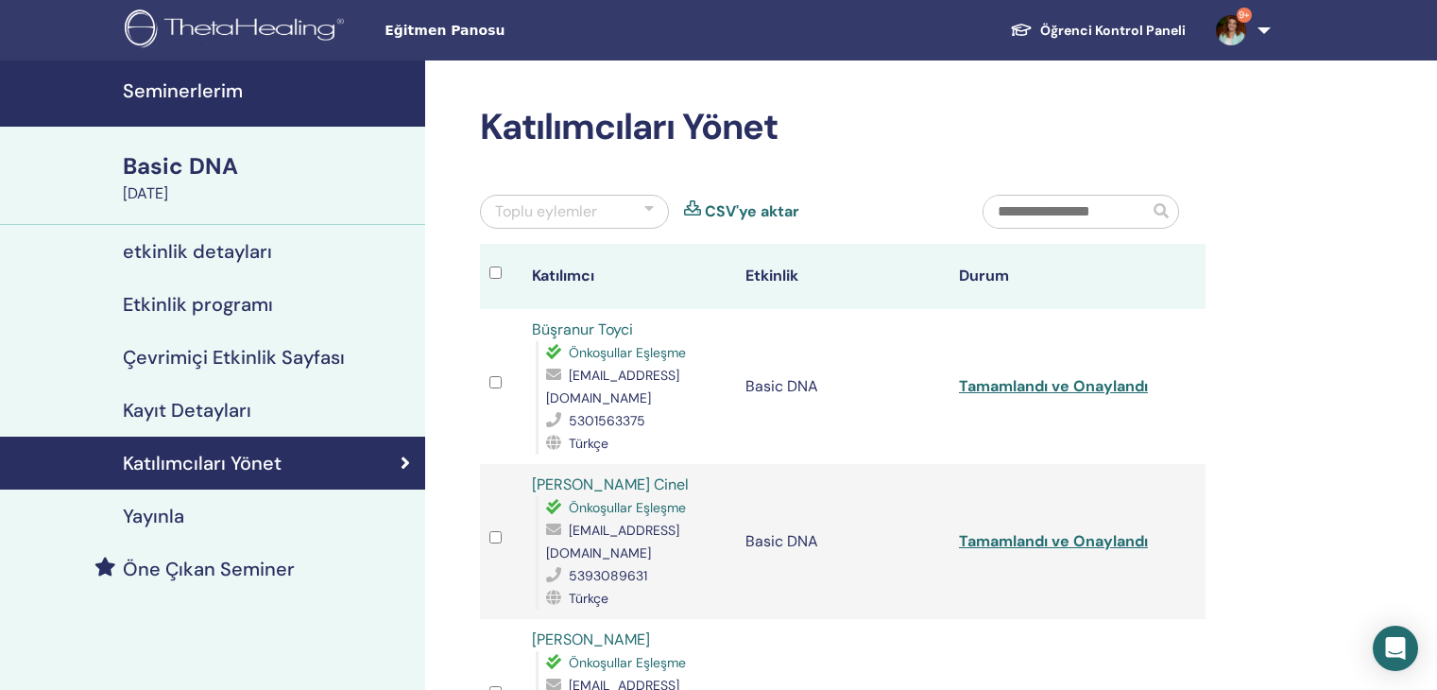
scroll to position [440, 0]
